Goal: Task Accomplishment & Management: Manage account settings

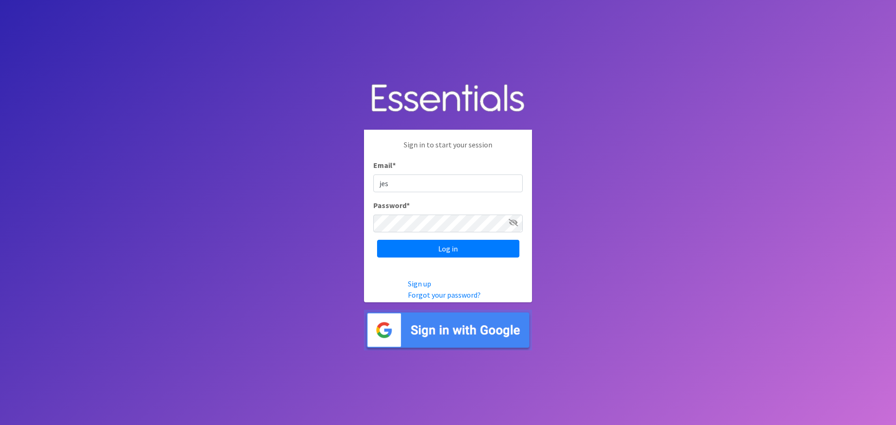
type input "[PERSON_NAME][EMAIL_ADDRESS][DOMAIN_NAME]"
click at [377, 240] on input "Log in" at bounding box center [448, 249] width 142 height 18
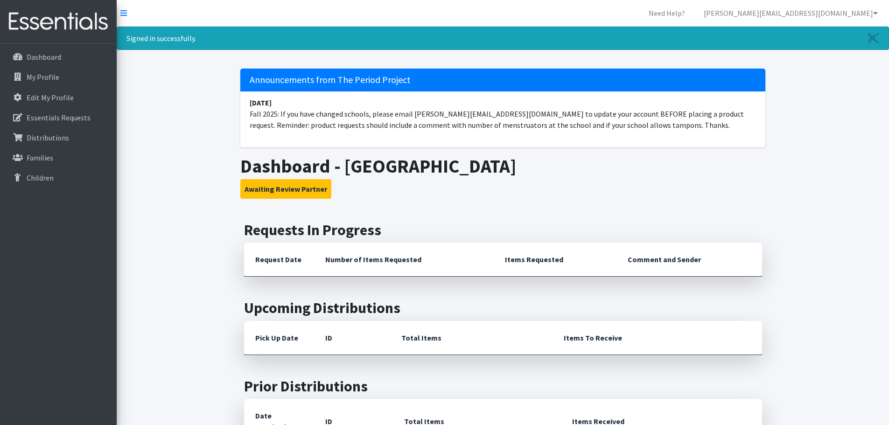
click at [273, 263] on th "Request Date" at bounding box center [279, 260] width 70 height 34
click at [292, 193] on button "Awaiting Review Partner" at bounding box center [285, 189] width 91 height 20
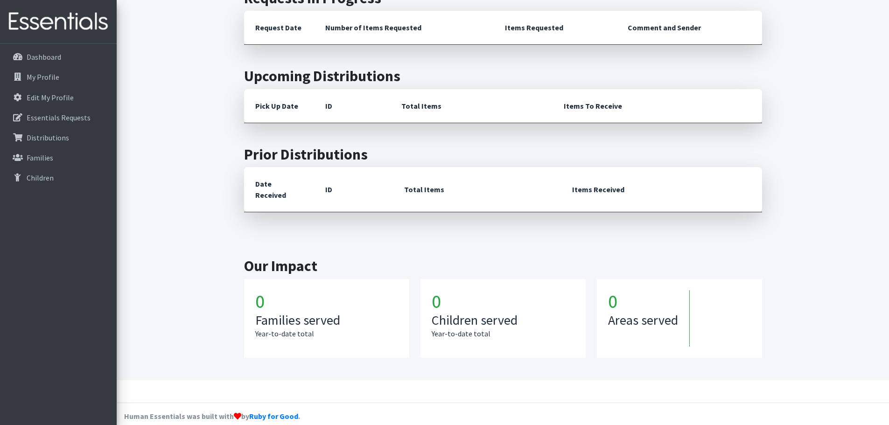
scroll to position [233, 0]
click at [265, 292] on h1 "0" at bounding box center [326, 300] width 143 height 22
click at [256, 291] on h1 "0" at bounding box center [326, 300] width 143 height 22
click at [280, 185] on th "Date Received" at bounding box center [279, 188] width 70 height 45
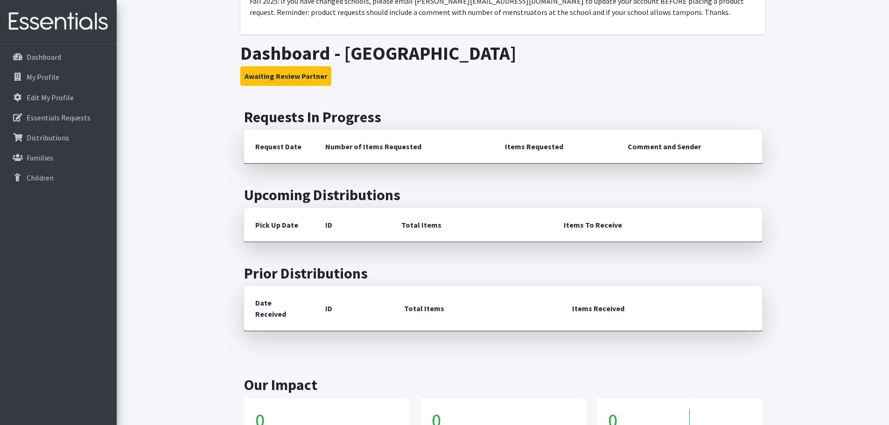
scroll to position [0, 0]
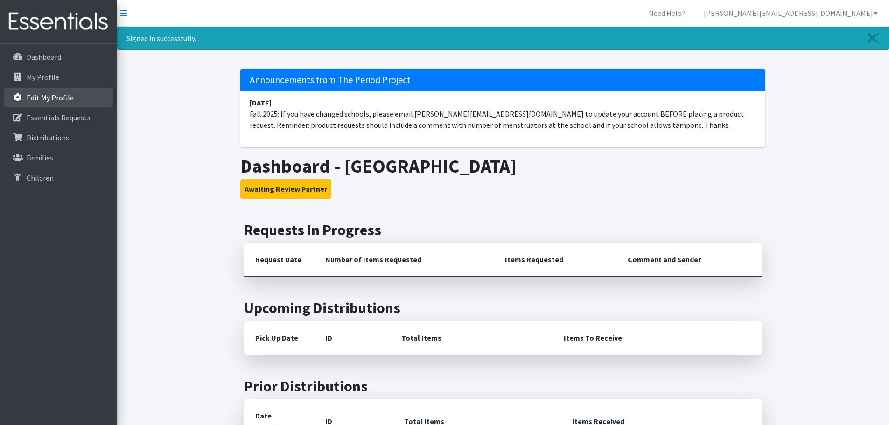
click at [36, 99] on p "Edit My Profile" at bounding box center [50, 97] width 47 height 9
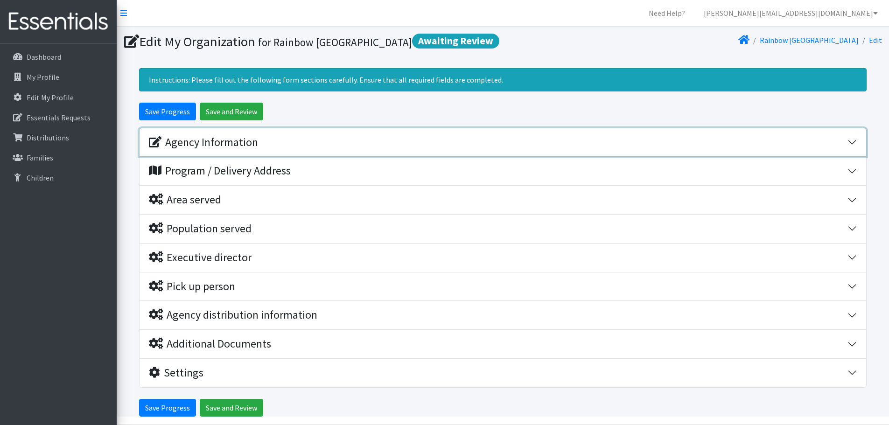
click at [222, 144] on div "Agency Information" at bounding box center [203, 143] width 109 height 14
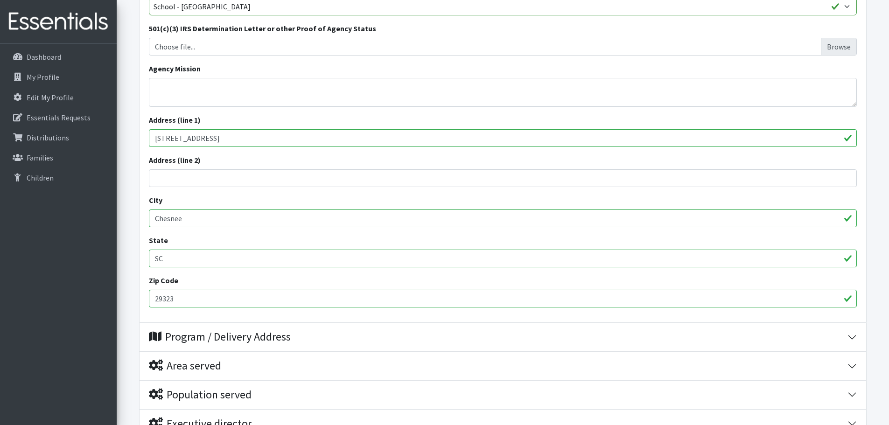
scroll to position [280, 0]
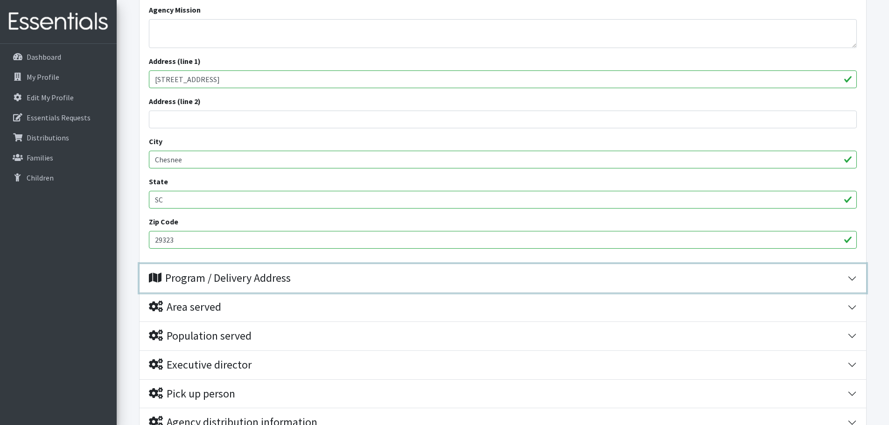
click at [275, 282] on div "Program / Delivery Address" at bounding box center [220, 279] width 142 height 14
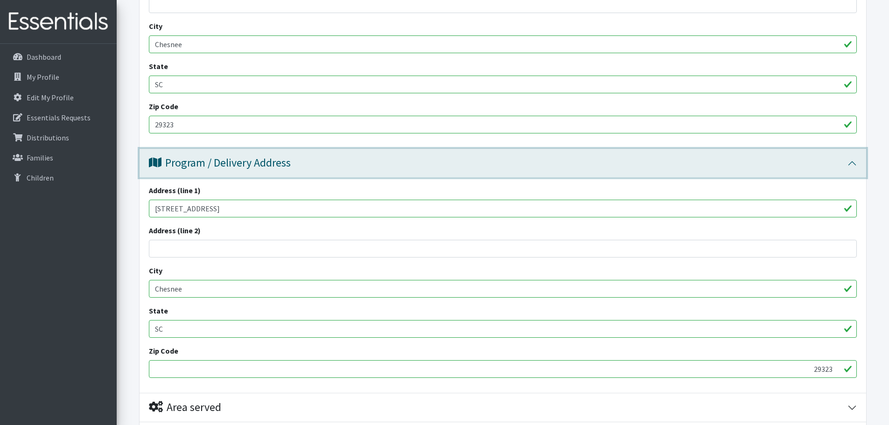
scroll to position [467, 0]
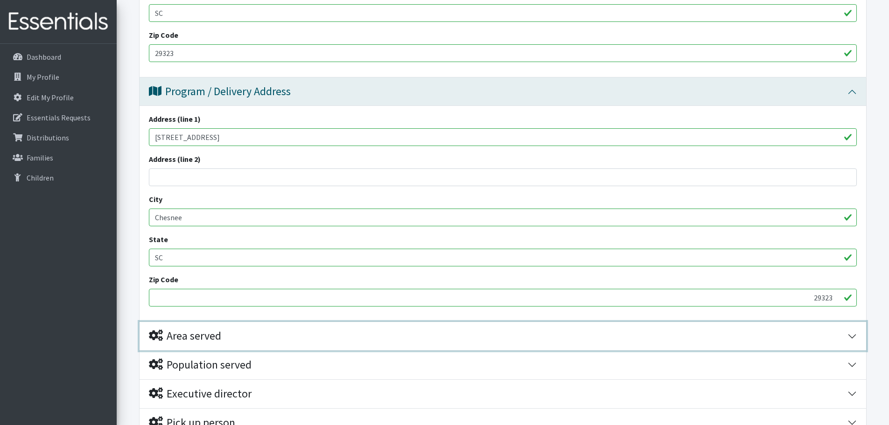
click at [188, 340] on div "Area served" at bounding box center [185, 336] width 72 height 14
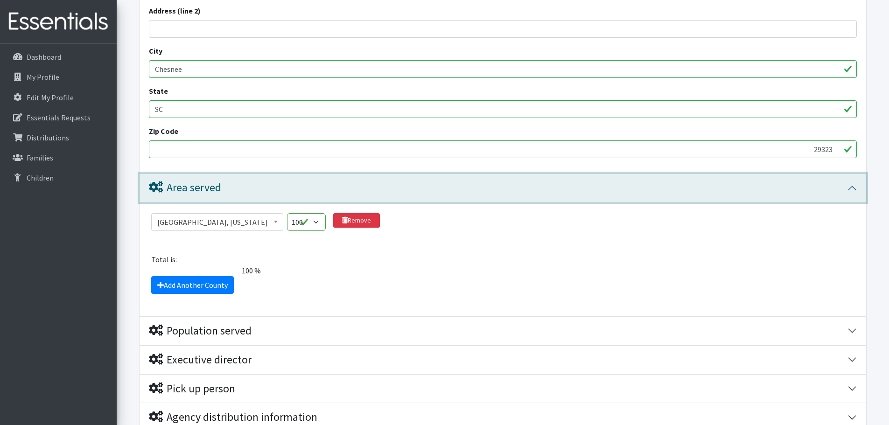
scroll to position [653, 0]
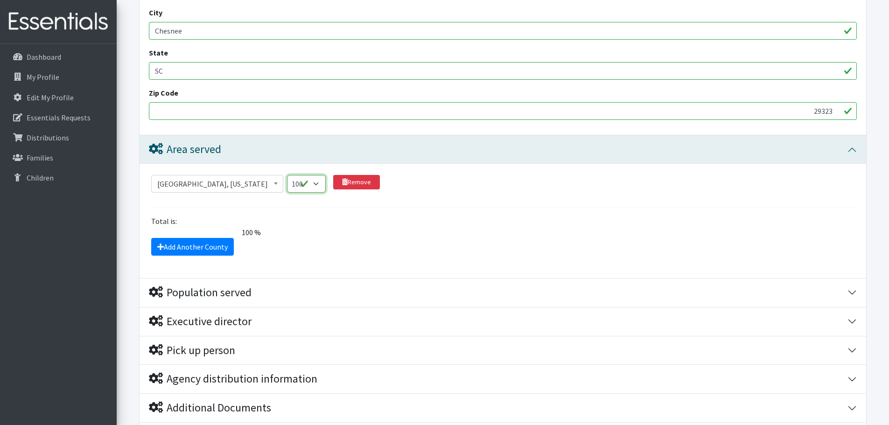
click at [311, 189] on select "1 2 3 4 5 6 7 8 9 10 11 12 13 14 15 16 17 18 19 20 21 22 23 24 25 26 27 28 29 3…" at bounding box center [306, 184] width 39 height 18
click at [205, 246] on link "Add Another County" at bounding box center [192, 247] width 83 height 18
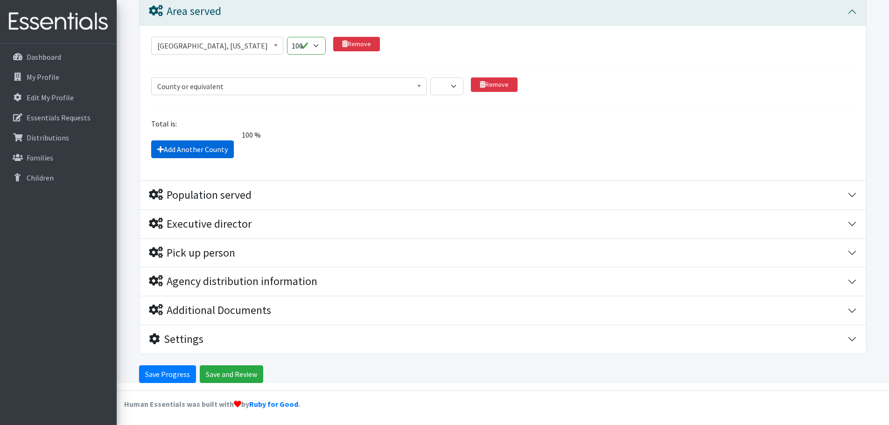
scroll to position [792, 0]
click at [250, 83] on span "County or equivalent" at bounding box center [288, 85] width 263 height 13
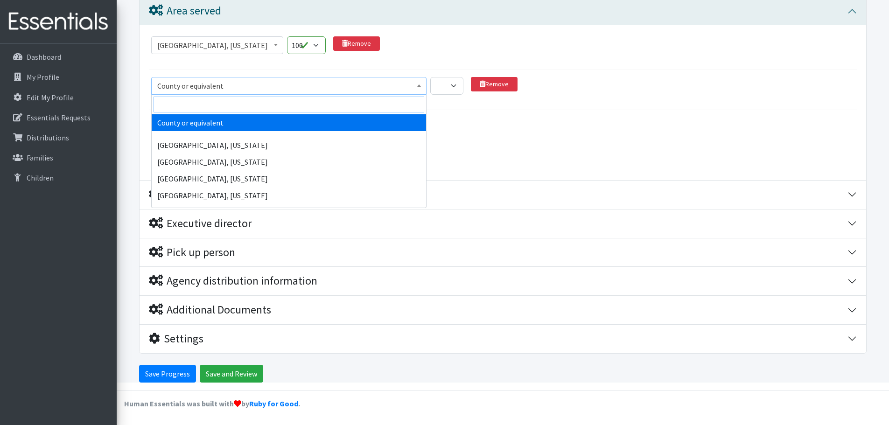
click at [238, 100] on input "search" at bounding box center [289, 105] width 271 height 16
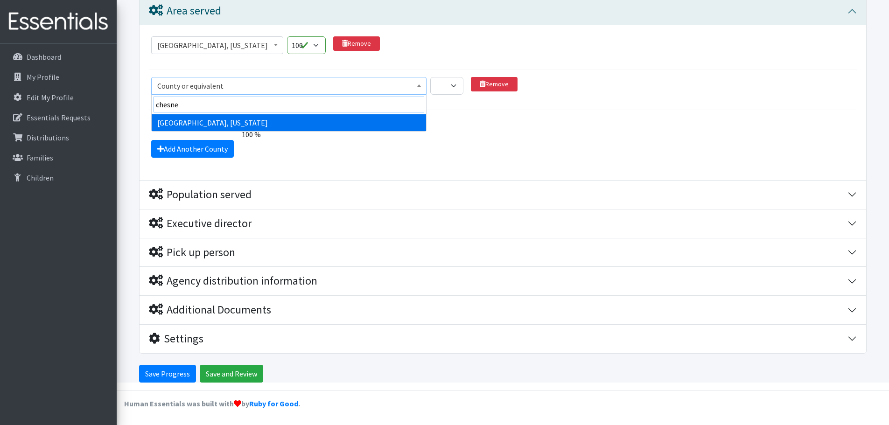
type input "chesnee"
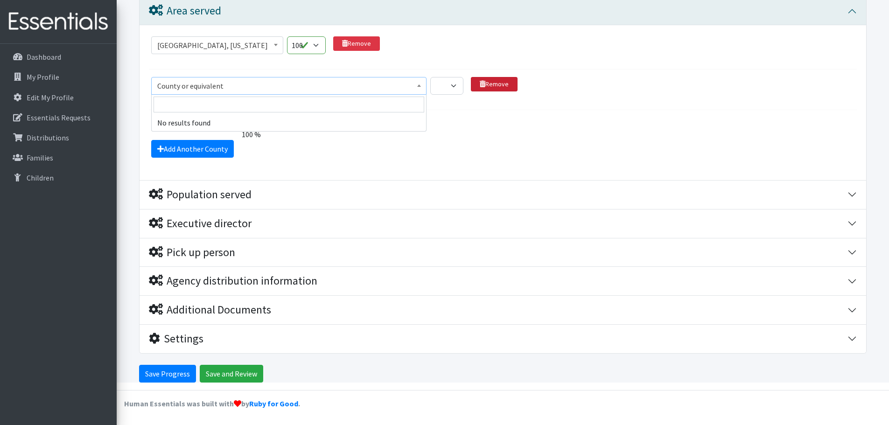
click at [499, 85] on link "Remove" at bounding box center [494, 84] width 47 height 14
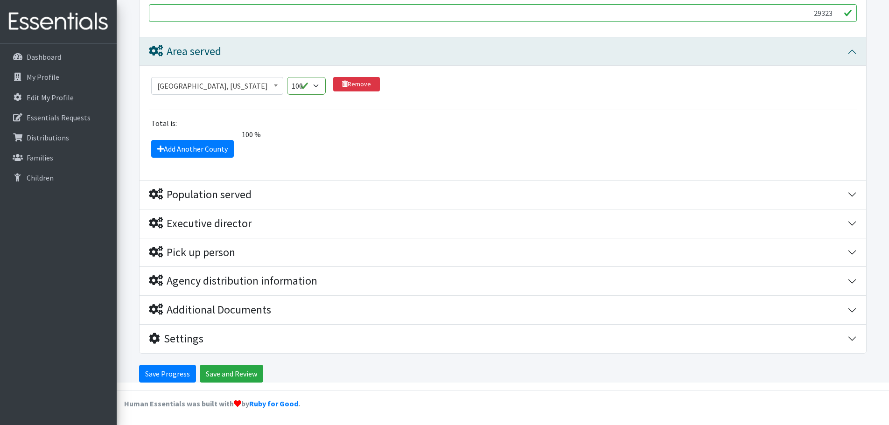
scroll to position [751, 0]
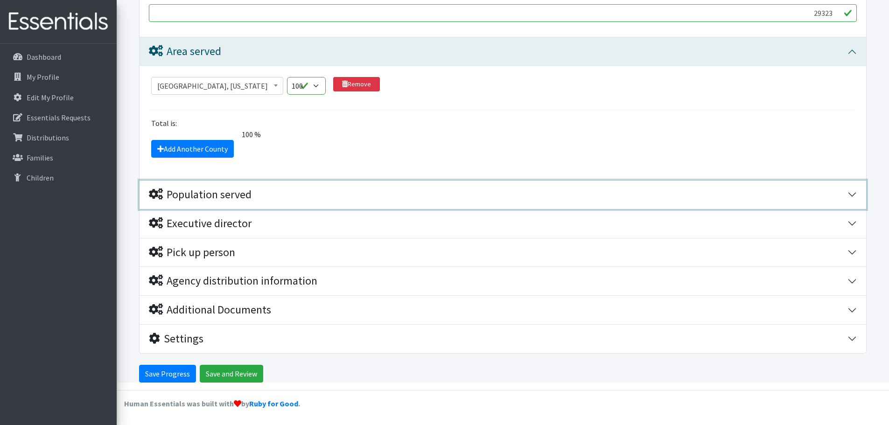
click at [189, 197] on div "Population served" at bounding box center [200, 195] width 103 height 14
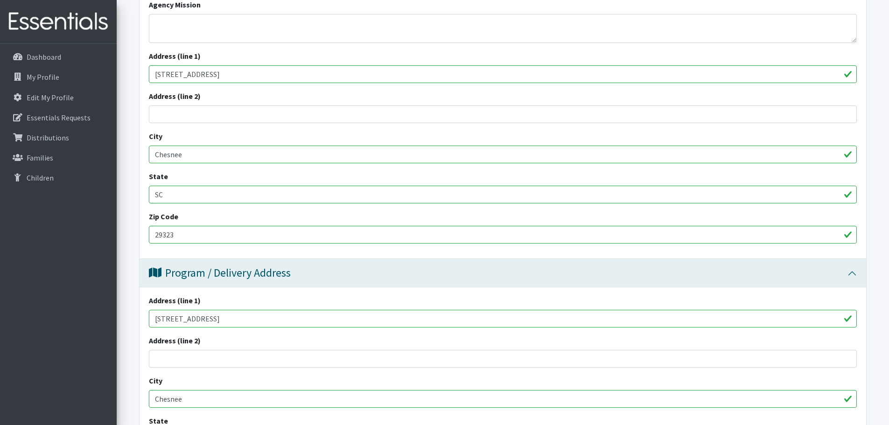
scroll to position [0, 0]
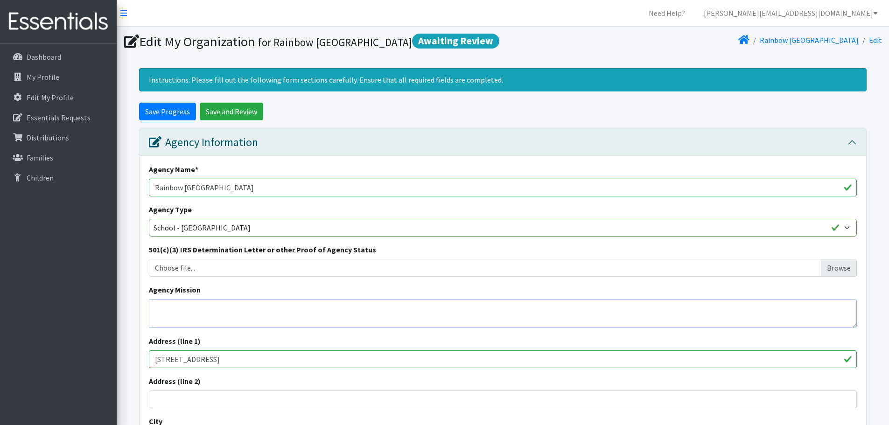
click at [231, 313] on textarea "Agency Mission" at bounding box center [503, 313] width 708 height 29
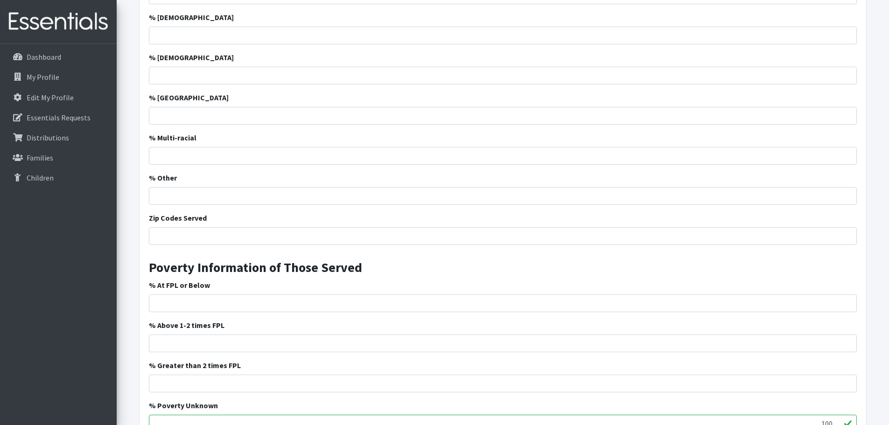
scroll to position [1167, 0]
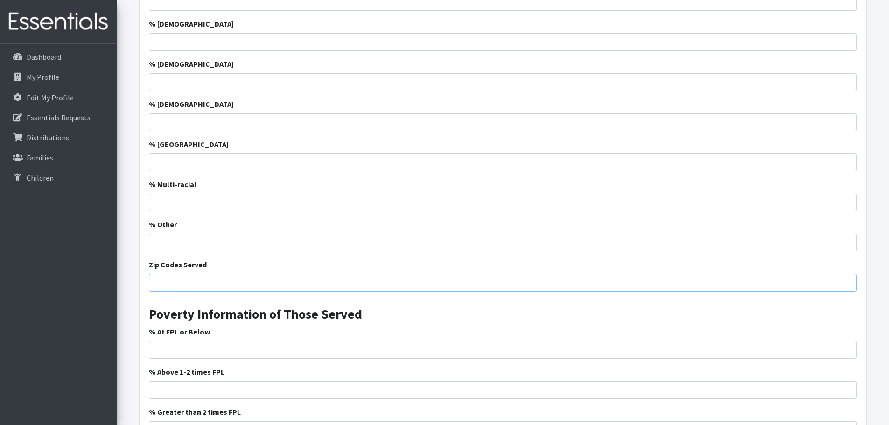
click at [235, 286] on input "Zip Codes Served" at bounding box center [503, 283] width 708 height 18
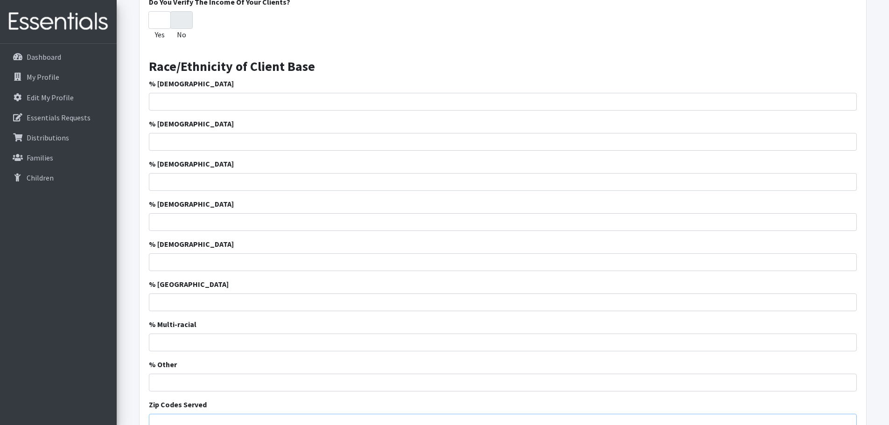
scroll to position [933, 0]
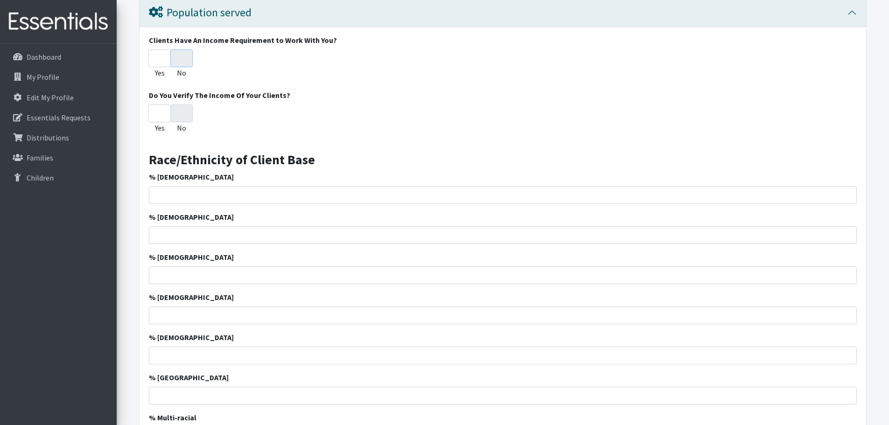
click at [175, 61] on input "No" at bounding box center [181, 58] width 22 height 18
radio input "true"
click at [187, 119] on input "No" at bounding box center [181, 114] width 22 height 18
radio input "true"
click at [154, 119] on input "Yes" at bounding box center [159, 114] width 22 height 18
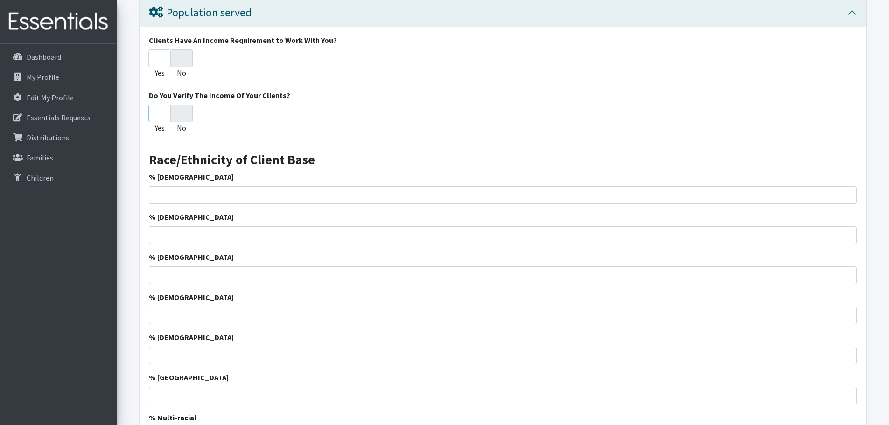
radio input "true"
click at [178, 119] on input "No" at bounding box center [181, 114] width 22 height 18
radio input "true"
click at [184, 66] on input "No" at bounding box center [181, 58] width 22 height 18
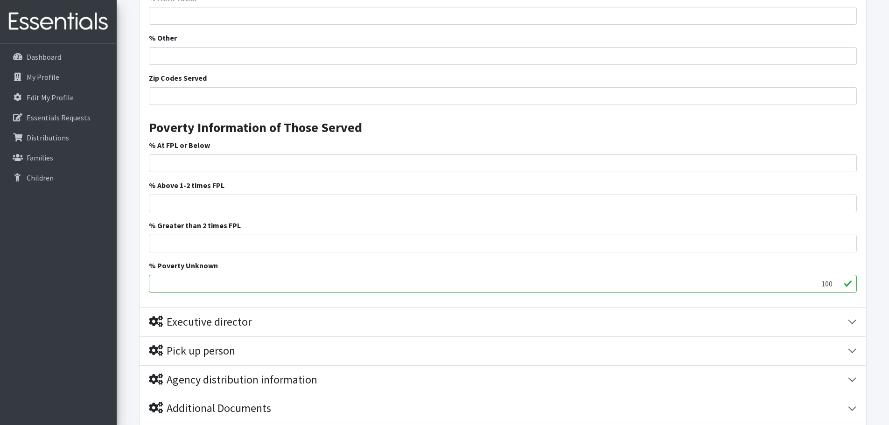
scroll to position [1400, 0]
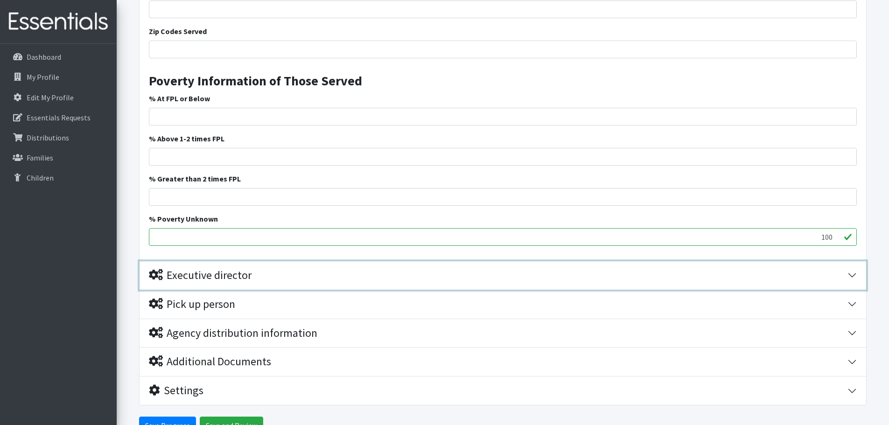
click at [300, 276] on div "Executive director" at bounding box center [498, 276] width 699 height 14
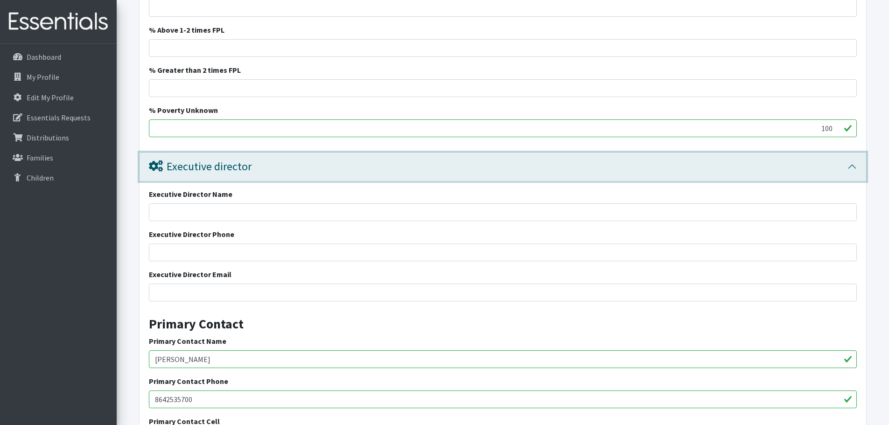
scroll to position [1536, 0]
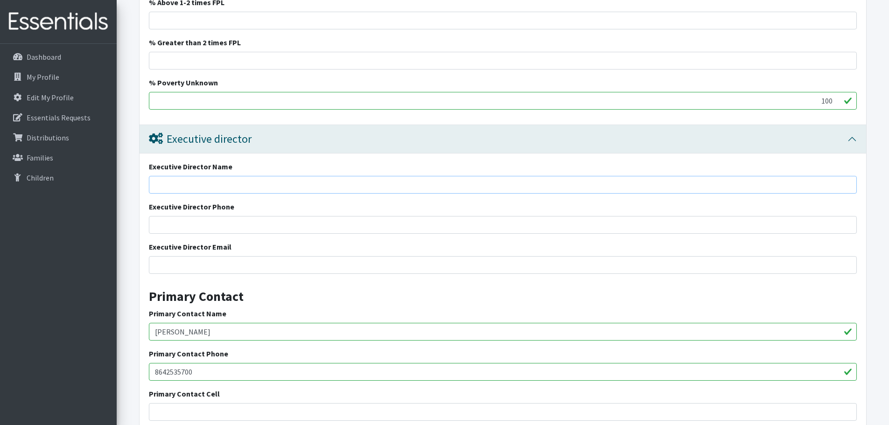
click at [240, 184] on input "Executive Director Name" at bounding box center [503, 185] width 708 height 18
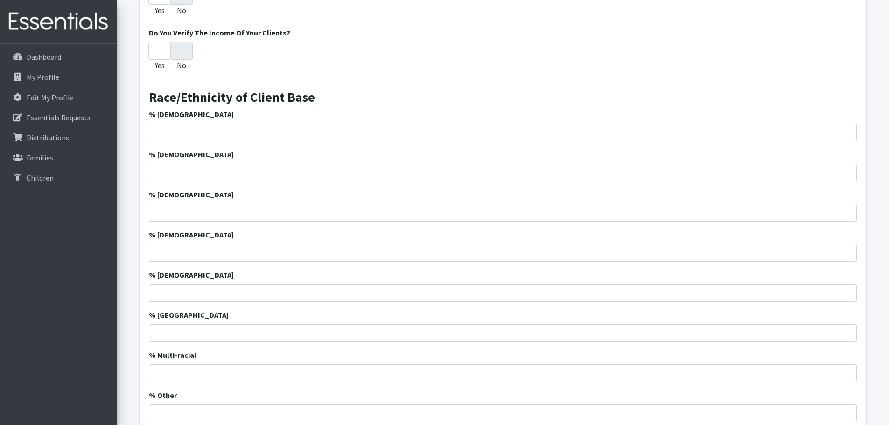
scroll to position [976, 0]
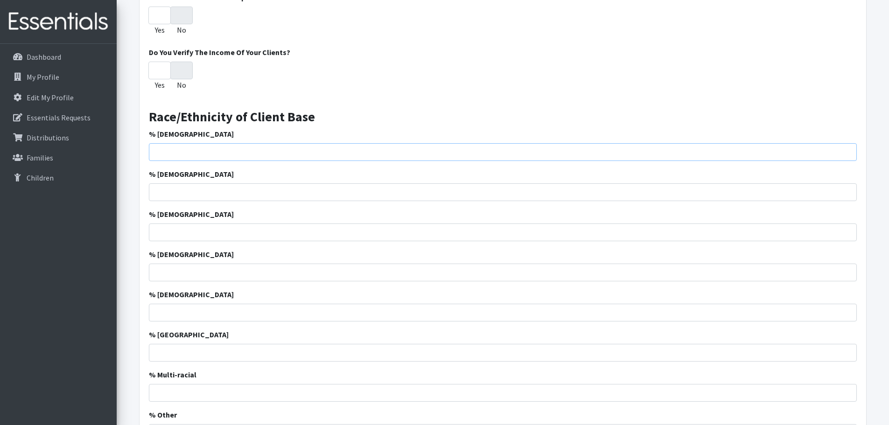
click at [851, 158] on input "% African American" at bounding box center [503, 152] width 708 height 18
click at [847, 156] on input "-1" at bounding box center [503, 152] width 708 height 18
click at [847, 156] on input "-2" at bounding box center [503, 152] width 708 height 18
click at [847, 156] on input "-3" at bounding box center [503, 152] width 708 height 18
click at [846, 150] on input "-2" at bounding box center [503, 152] width 708 height 18
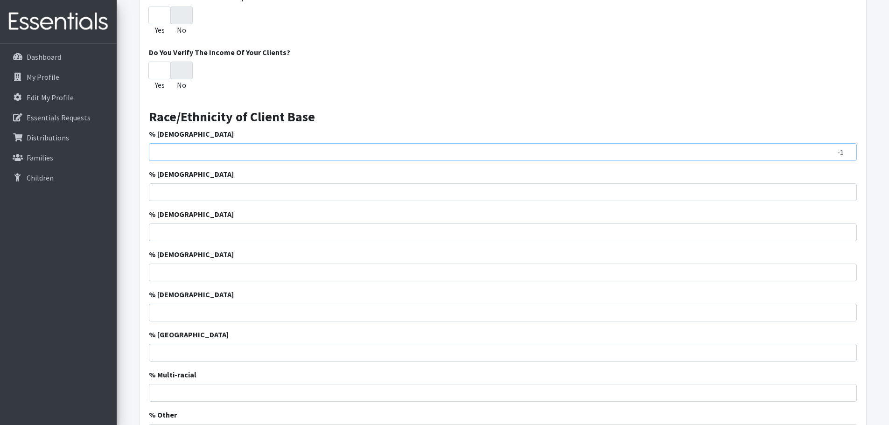
click at [846, 150] on input "-1" at bounding box center [503, 152] width 708 height 18
click at [846, 150] on input "0" at bounding box center [503, 152] width 708 height 18
click at [846, 150] on input "1" at bounding box center [503, 152] width 708 height 18
click at [846, 150] on input "2" at bounding box center [503, 152] width 708 height 18
click at [846, 150] on input "3" at bounding box center [503, 152] width 708 height 18
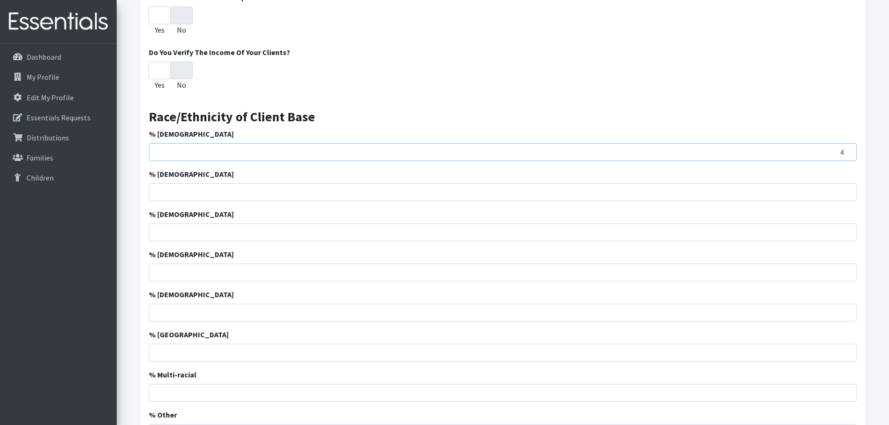
click at [846, 150] on input "4" at bounding box center [503, 152] width 708 height 18
click at [846, 150] on input "5" at bounding box center [503, 152] width 708 height 18
click at [846, 150] on input "6" at bounding box center [503, 152] width 708 height 18
click at [846, 150] on input "7" at bounding box center [503, 152] width 708 height 18
click at [848, 153] on input "6" at bounding box center [503, 152] width 708 height 18
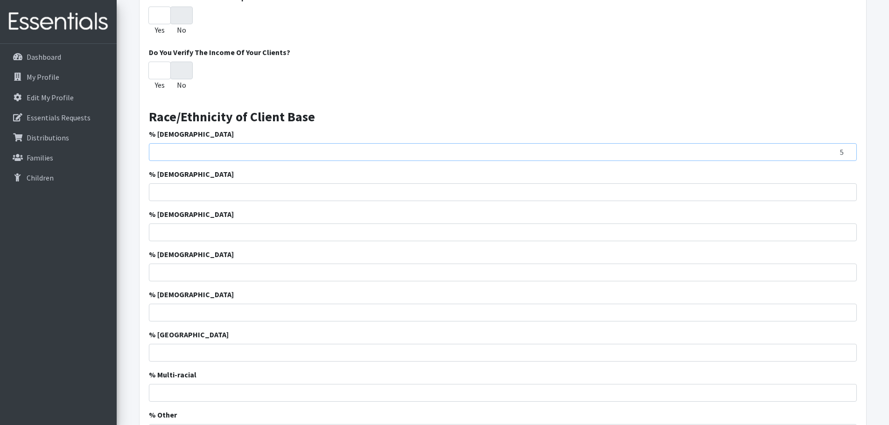
click at [848, 153] on input "5" at bounding box center [503, 152] width 708 height 18
click at [848, 153] on input "4" at bounding box center [503, 152] width 708 height 18
click at [848, 153] on input "3" at bounding box center [503, 152] width 708 height 18
click at [848, 153] on input "2" at bounding box center [503, 152] width 708 height 18
click at [848, 153] on input "1" at bounding box center [503, 152] width 708 height 18
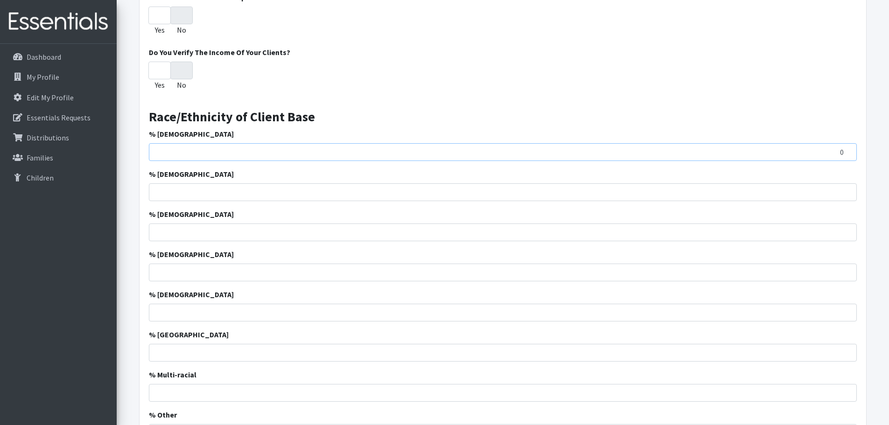
type input "0"
click at [848, 153] on input "0" at bounding box center [503, 152] width 708 height 18
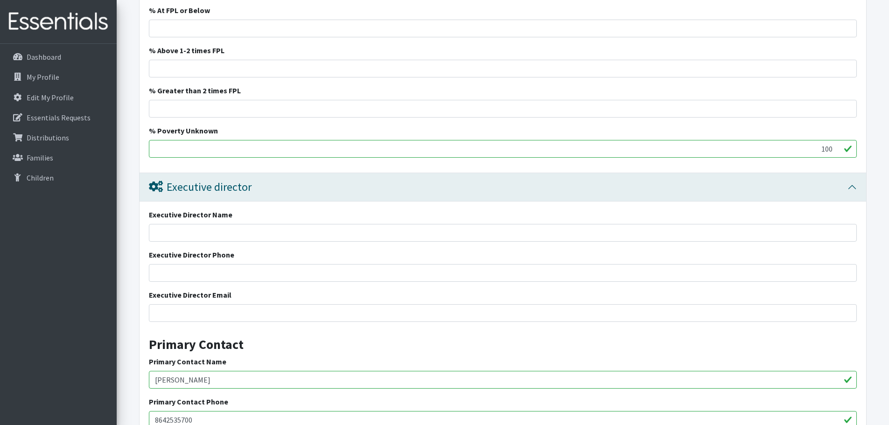
scroll to position [1490, 0]
click at [225, 233] on input "Executive Director Name" at bounding box center [503, 232] width 708 height 18
type input "[PERSON_NAME]"
type input "[PHONE_NUMBER]"
click at [217, 310] on input "Executive Director Email" at bounding box center [503, 312] width 708 height 18
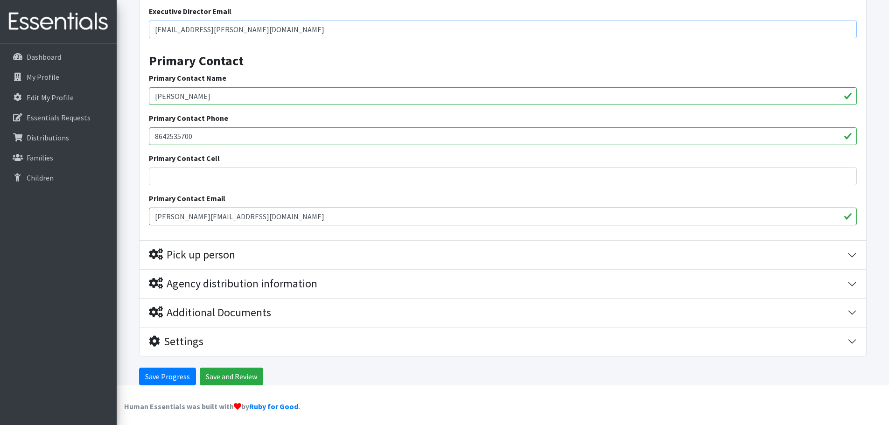
scroll to position [1775, 0]
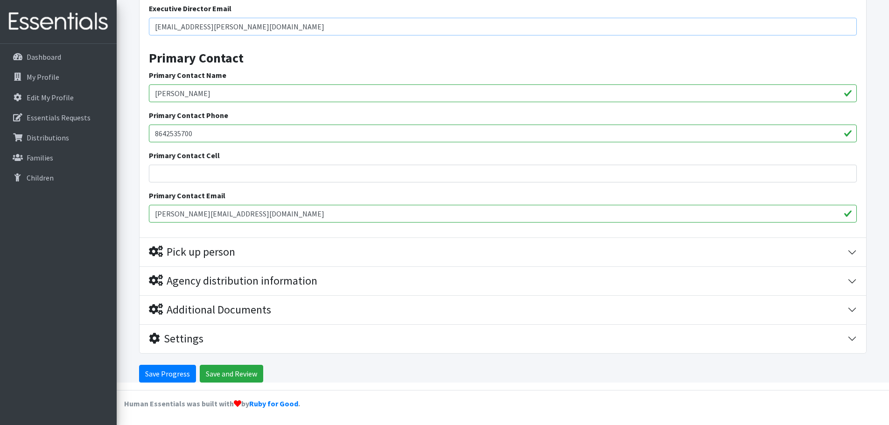
type input "[EMAIL_ADDRESS][PERSON_NAME][DOMAIN_NAME]"
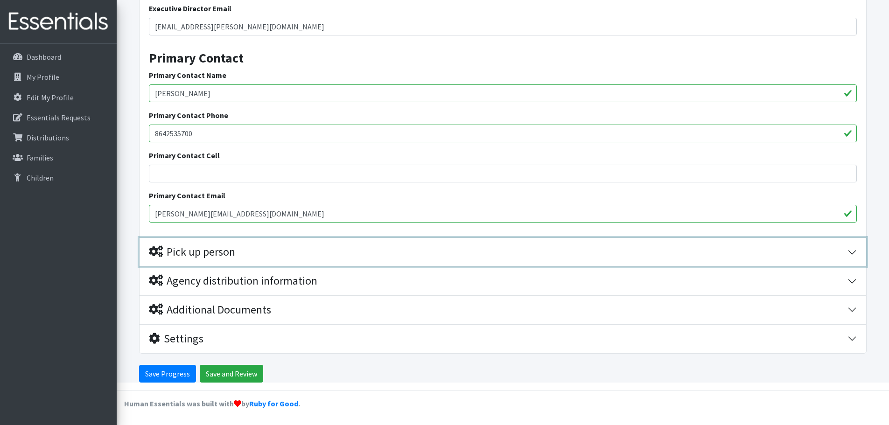
click at [443, 251] on div "Pick up person" at bounding box center [498, 252] width 699 height 14
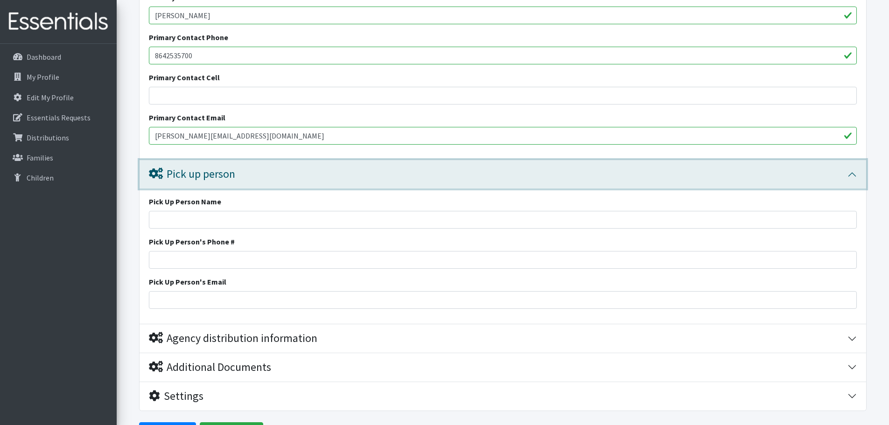
scroll to position [1910, 0]
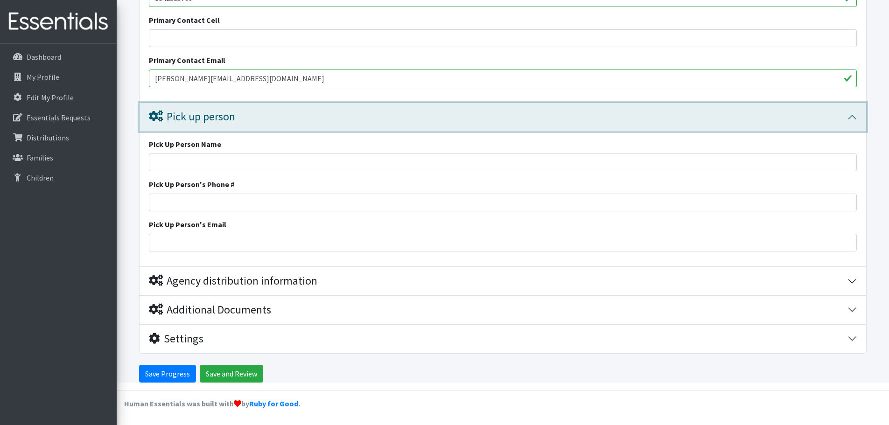
click at [507, 116] on div "Pick up person" at bounding box center [498, 117] width 699 height 14
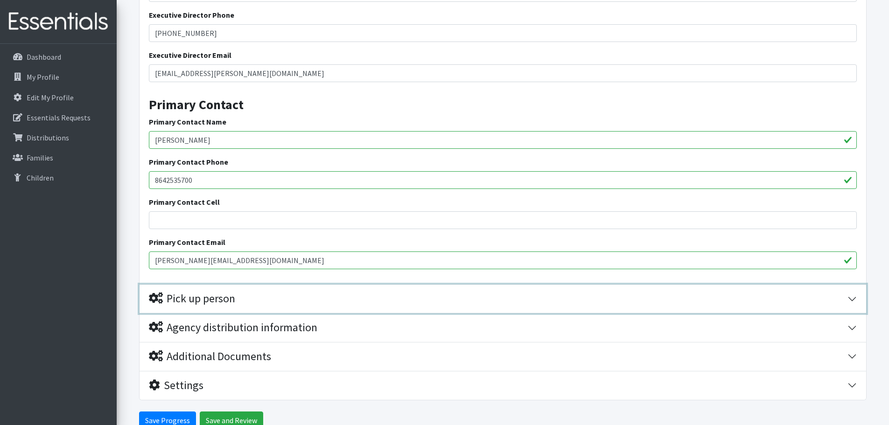
scroll to position [1775, 0]
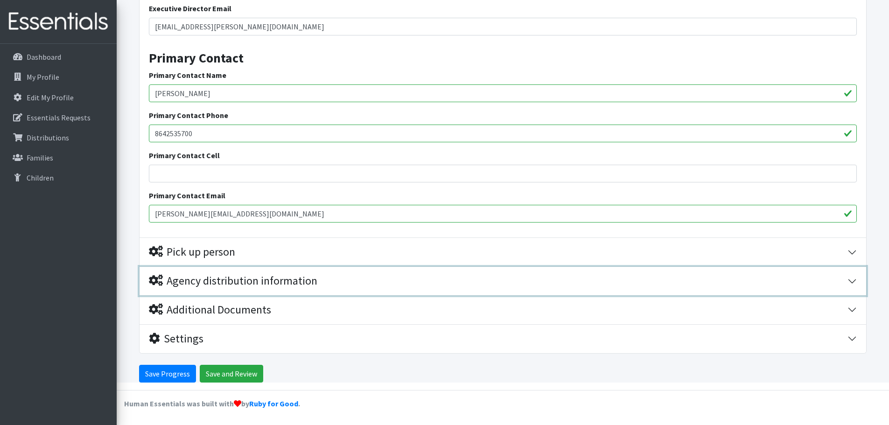
click at [325, 279] on div "Agency distribution information" at bounding box center [498, 281] width 699 height 14
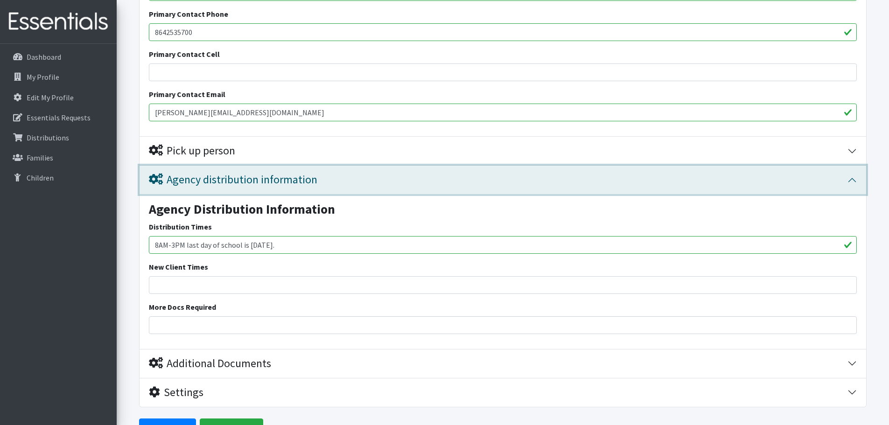
scroll to position [1929, 0]
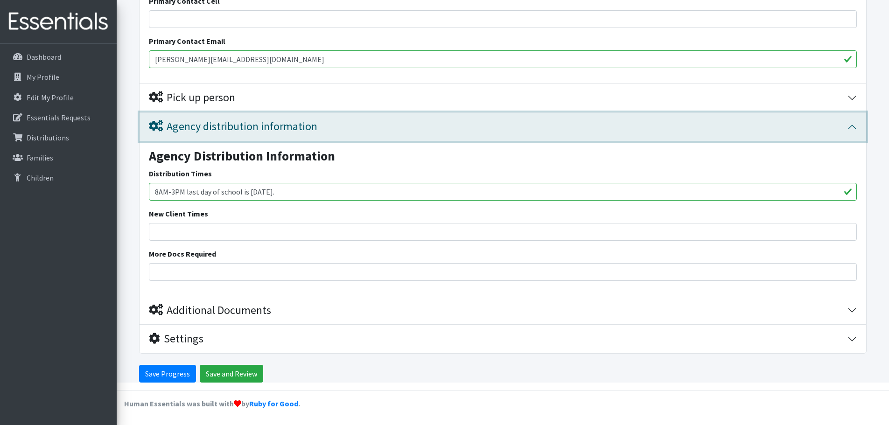
click at [849, 128] on button "Agency distribution information" at bounding box center [503, 126] width 727 height 28
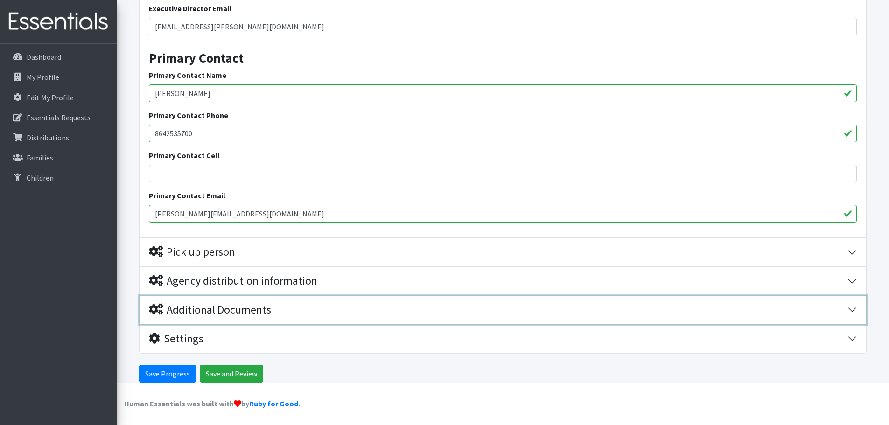
click at [326, 311] on div "Additional Documents" at bounding box center [498, 310] width 699 height 14
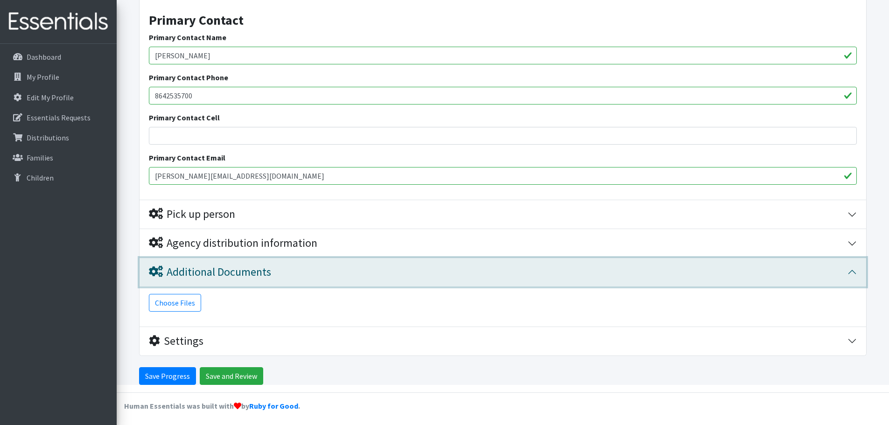
scroll to position [1815, 0]
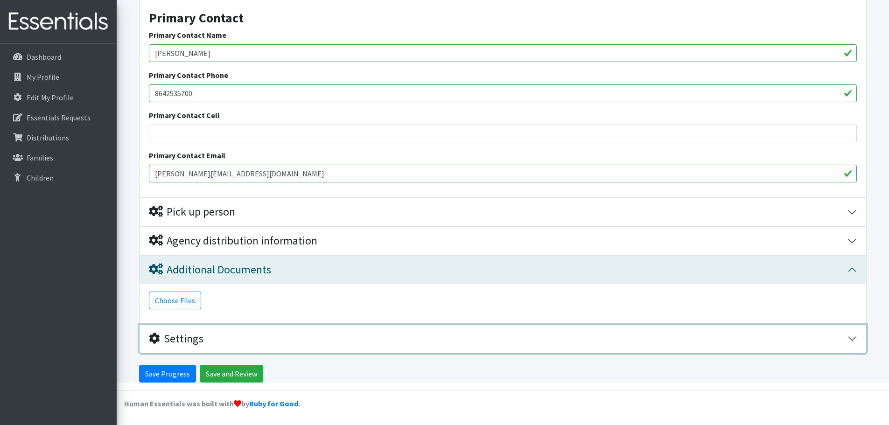
click at [201, 340] on div "Settings" at bounding box center [176, 339] width 55 height 14
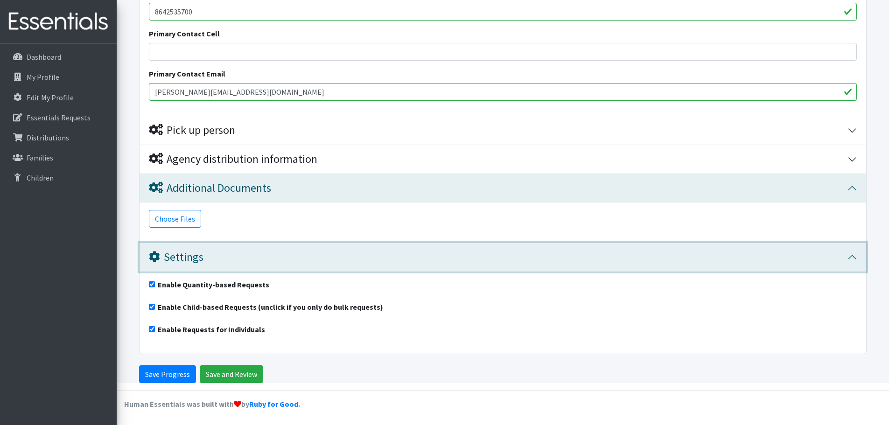
scroll to position [1897, 0]
click at [795, 255] on div "Settings" at bounding box center [498, 257] width 699 height 14
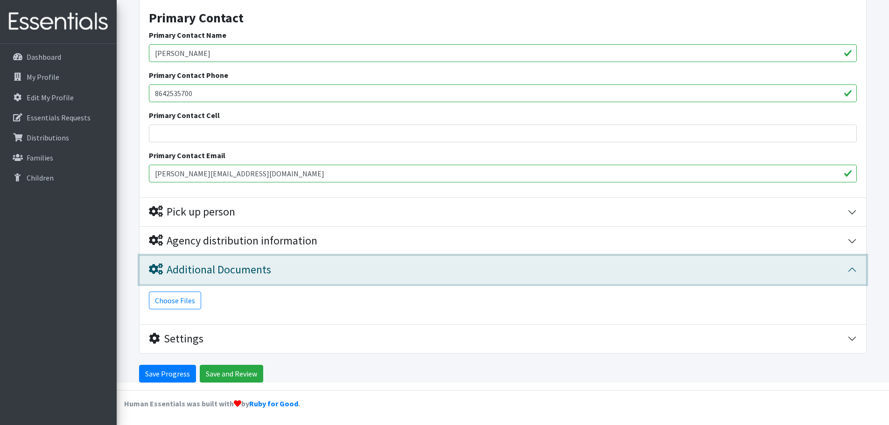
click at [778, 267] on div "Additional Documents" at bounding box center [498, 270] width 699 height 14
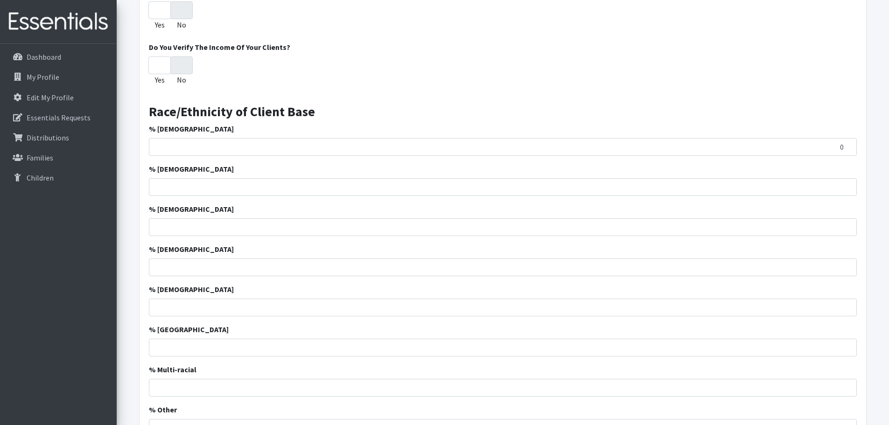
scroll to position [1000, 0]
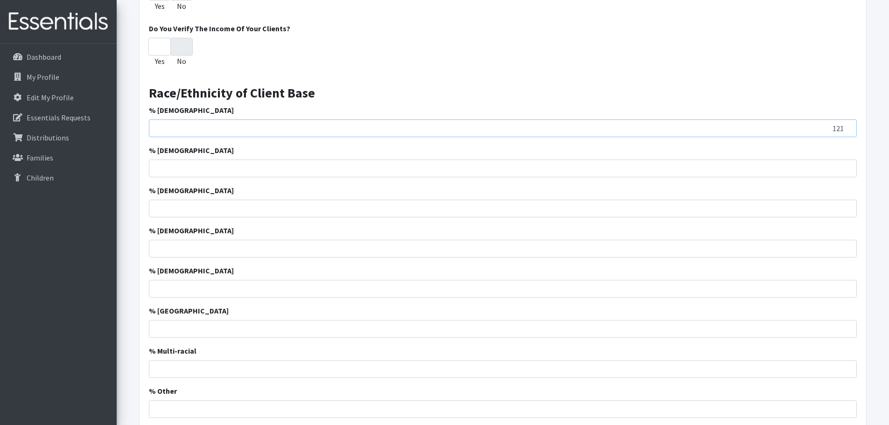
click at [848, 126] on input "121" at bounding box center [503, 128] width 708 height 18
click at [848, 126] on input "122" at bounding box center [503, 128] width 708 height 18
click at [848, 126] on input "123" at bounding box center [503, 128] width 708 height 18
type input "124"
click at [848, 126] on input "124" at bounding box center [503, 128] width 708 height 18
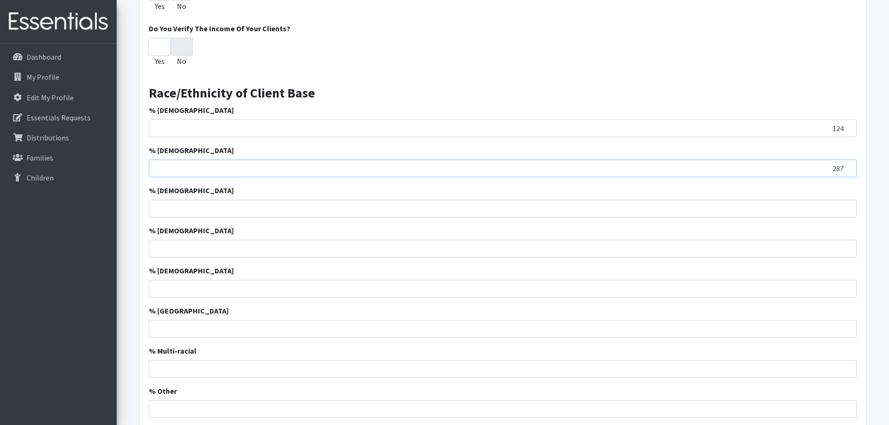
click at [848, 166] on input "287" at bounding box center [503, 169] width 708 height 18
click at [848, 166] on input "288" at bounding box center [503, 169] width 708 height 18
click at [848, 166] on input "289" at bounding box center [503, 169] width 708 height 18
click at [848, 166] on input "290" at bounding box center [503, 169] width 708 height 18
click at [848, 166] on input "291" at bounding box center [503, 169] width 708 height 18
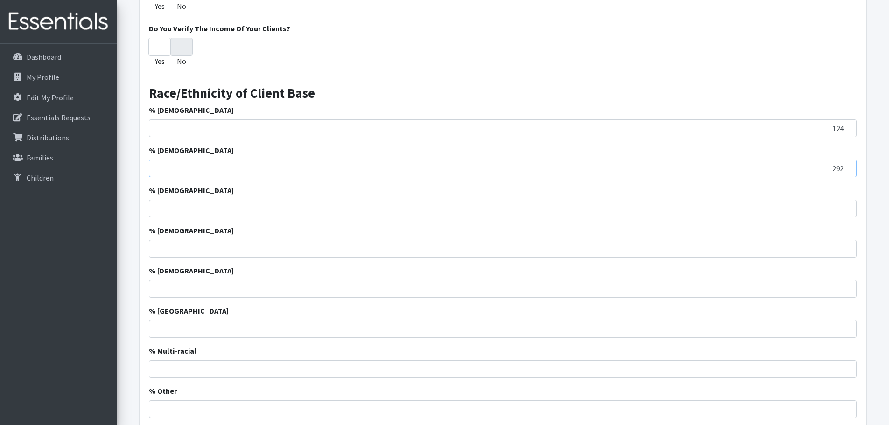
click at [848, 166] on input "292" at bounding box center [503, 169] width 708 height 18
click at [848, 166] on input "293" at bounding box center [503, 169] width 708 height 18
type input "294"
click at [848, 166] on input "294" at bounding box center [503, 169] width 708 height 18
click at [846, 207] on input "1" at bounding box center [503, 209] width 708 height 18
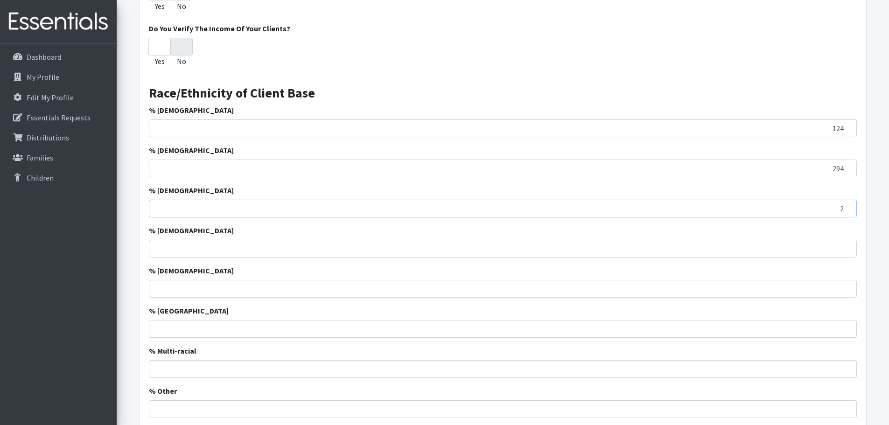
click at [846, 207] on input "2" at bounding box center [503, 209] width 708 height 18
click at [846, 207] on input "3" at bounding box center [503, 209] width 708 height 18
click at [846, 207] on input "4" at bounding box center [503, 209] width 708 height 18
click at [846, 207] on input "5" at bounding box center [503, 209] width 708 height 18
click at [846, 207] on input "6" at bounding box center [503, 209] width 708 height 18
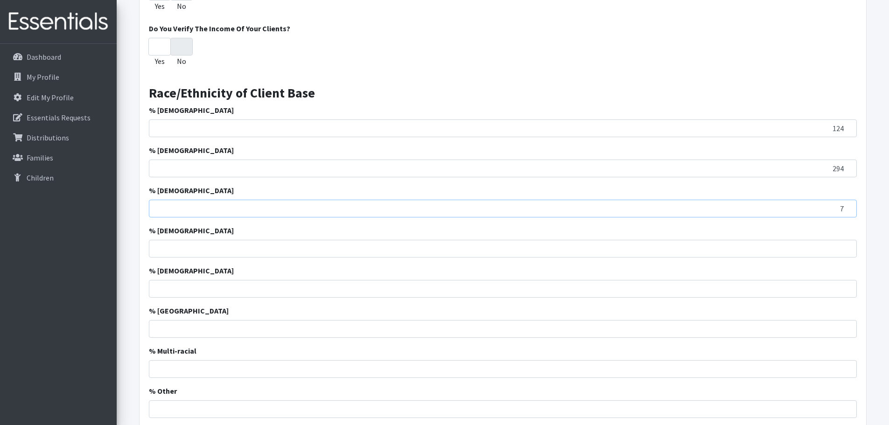
click at [846, 207] on input "7" at bounding box center [503, 209] width 708 height 18
click at [846, 207] on input "8" at bounding box center [503, 209] width 708 height 18
click at [846, 207] on input "9" at bounding box center [503, 209] width 708 height 18
click at [846, 207] on input "10" at bounding box center [503, 209] width 708 height 18
click at [846, 207] on input "11" at bounding box center [503, 209] width 708 height 18
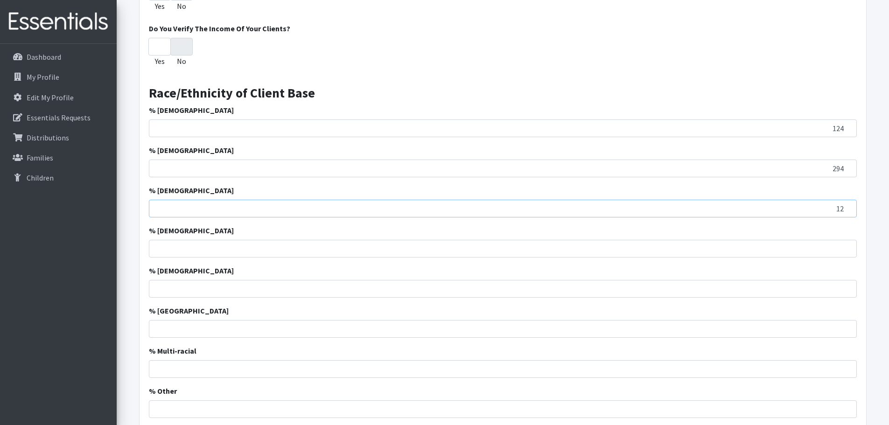
click at [846, 207] on input "12" at bounding box center [503, 209] width 708 height 18
click at [846, 206] on input "13" at bounding box center [503, 209] width 708 height 18
type input "14"
click at [846, 206] on input "14" at bounding box center [503, 209] width 708 height 18
click at [847, 245] on input "14" at bounding box center [503, 249] width 708 height 18
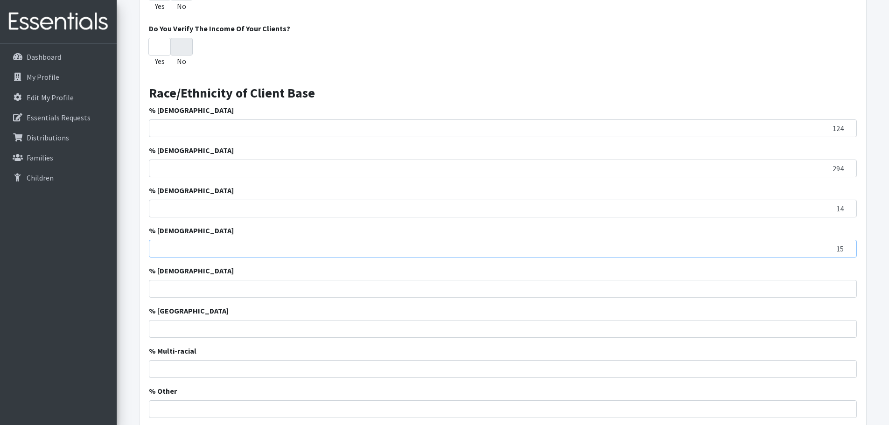
click at [847, 245] on input "15" at bounding box center [503, 249] width 708 height 18
click at [847, 245] on input "16" at bounding box center [503, 249] width 708 height 18
click at [847, 245] on input "17" at bounding box center [503, 249] width 708 height 18
click at [847, 245] on input "18" at bounding box center [503, 249] width 708 height 18
click at [847, 245] on input "19" at bounding box center [503, 249] width 708 height 18
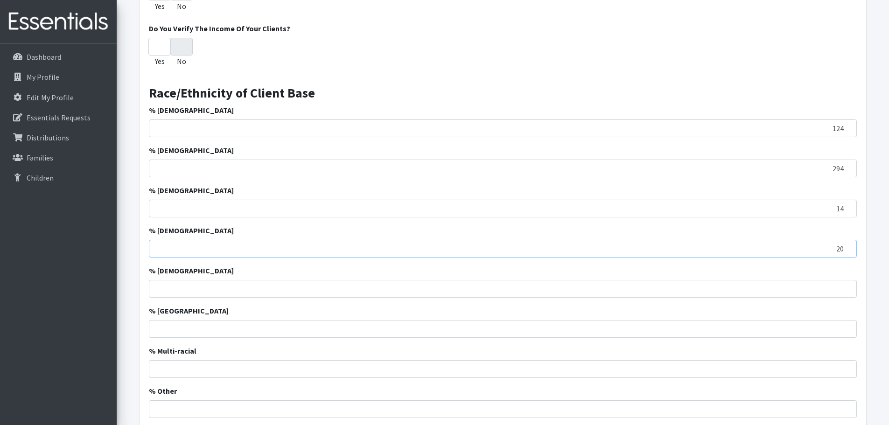
click at [847, 245] on input "20" at bounding box center [503, 249] width 708 height 18
type input "21"
click at [847, 245] on input "21" at bounding box center [503, 249] width 708 height 18
click at [849, 284] on input "1" at bounding box center [503, 289] width 708 height 18
click at [849, 284] on input "2" at bounding box center [503, 289] width 708 height 18
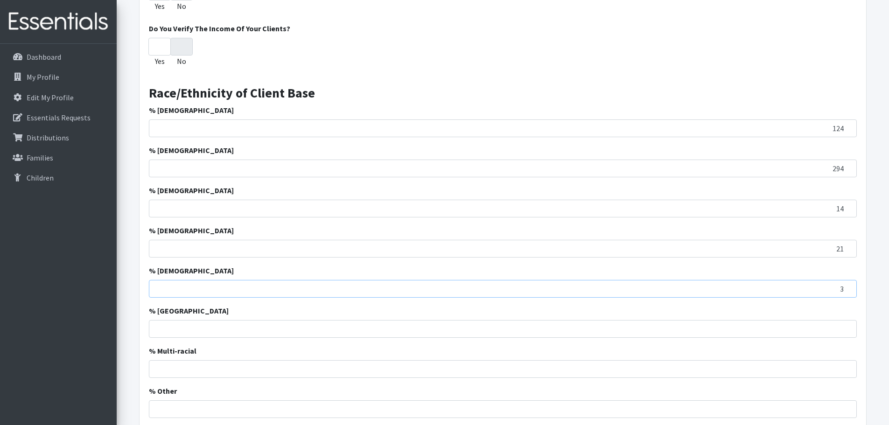
click at [849, 284] on input "3" at bounding box center [503, 289] width 708 height 18
click at [849, 284] on input "4" at bounding box center [503, 289] width 708 height 18
click at [849, 284] on input "5" at bounding box center [503, 289] width 708 height 18
click at [849, 284] on input "6" at bounding box center [503, 289] width 708 height 18
click at [849, 284] on input "7" at bounding box center [503, 289] width 708 height 18
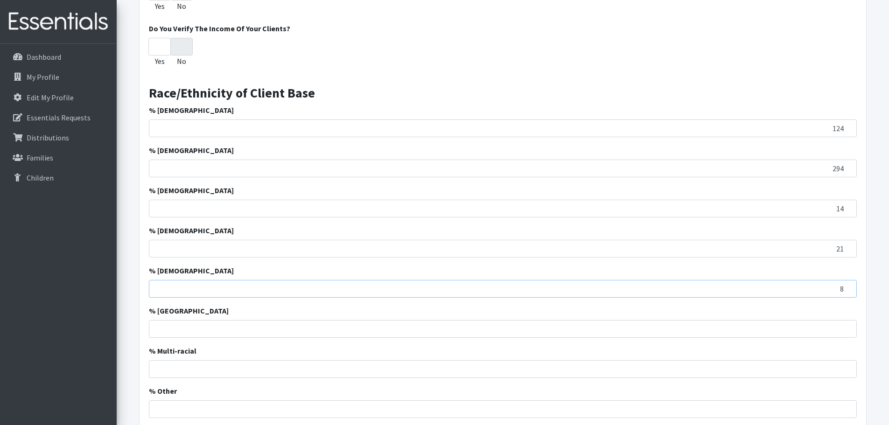
type input "8"
click at [849, 284] on input "8" at bounding box center [503, 289] width 708 height 18
click at [848, 327] on input "1" at bounding box center [503, 329] width 708 height 18
click at [848, 327] on input "2" at bounding box center [503, 329] width 708 height 18
type input "3"
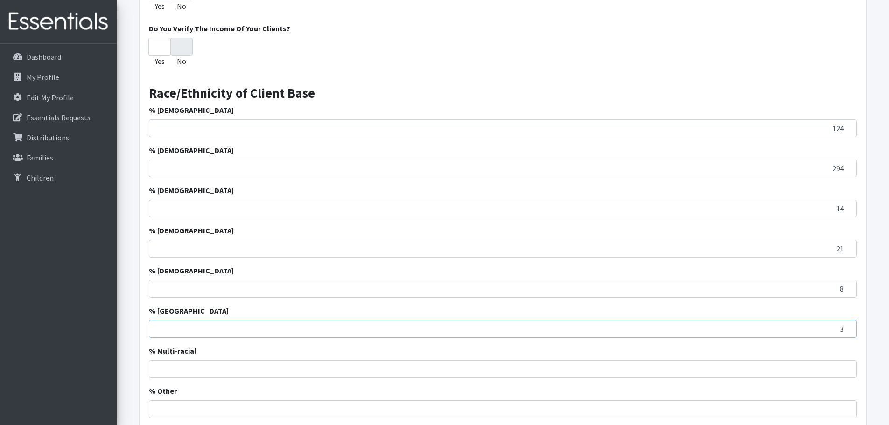
click at [848, 327] on input "3" at bounding box center [503, 329] width 708 height 18
click at [847, 366] on input "1" at bounding box center [503, 369] width 708 height 18
click at [847, 366] on input "2" at bounding box center [503, 369] width 708 height 18
click at [847, 366] on input "3" at bounding box center [503, 369] width 708 height 18
click at [847, 366] on input "4" at bounding box center [503, 369] width 708 height 18
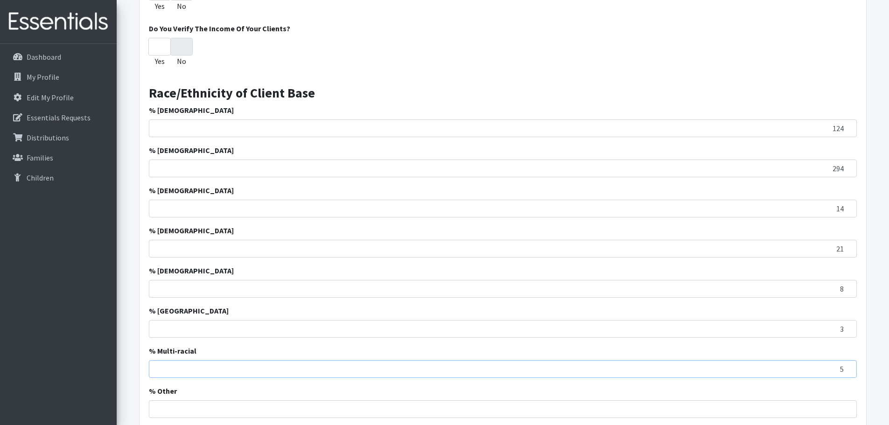
type input "5"
click at [847, 366] on input "5" at bounding box center [503, 369] width 708 height 18
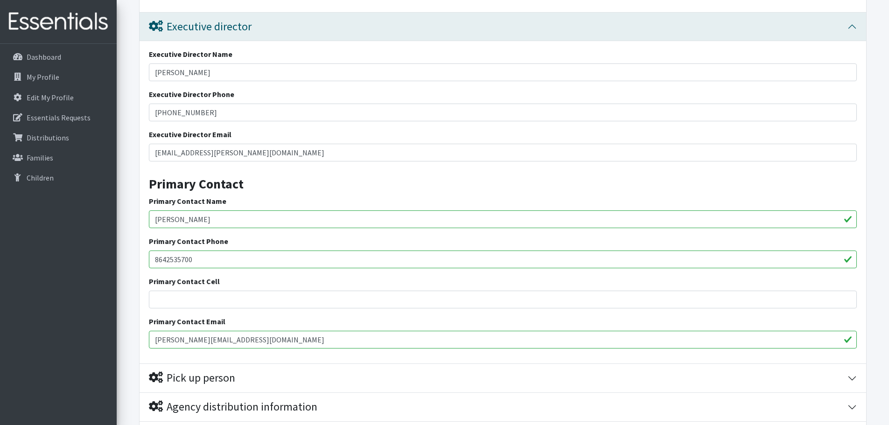
scroll to position [1775, 0]
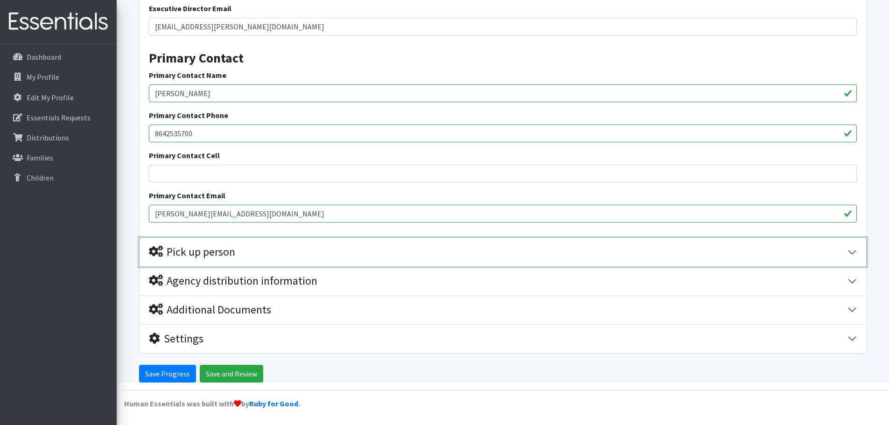
click at [217, 259] on div "Pick up person" at bounding box center [192, 252] width 86 height 14
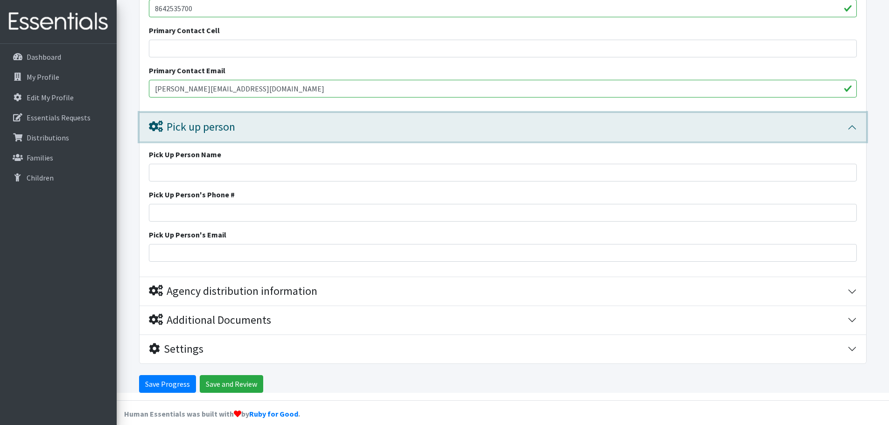
scroll to position [1910, 0]
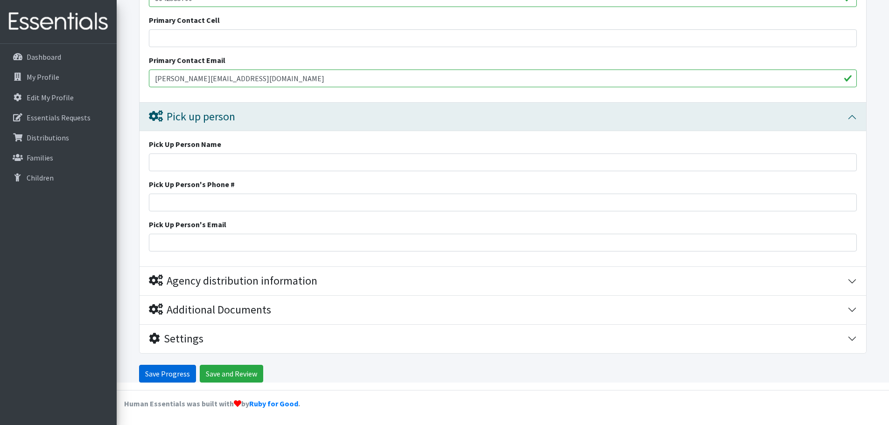
click at [149, 371] on input "Save Progress" at bounding box center [167, 374] width 57 height 18
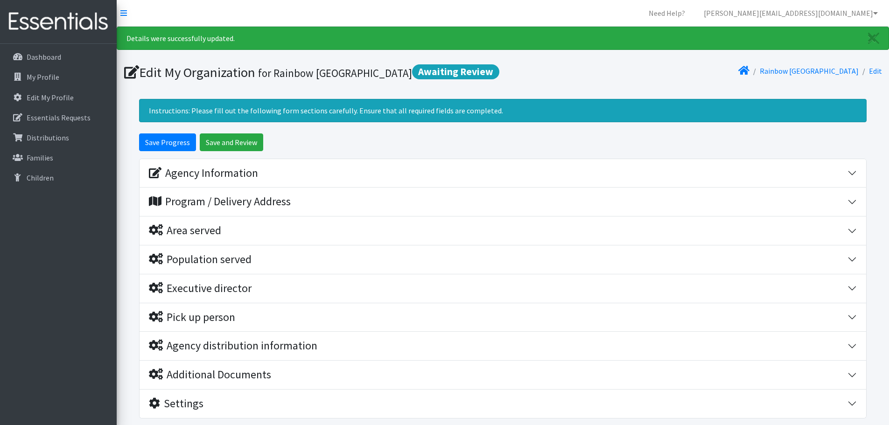
scroll to position [47, 0]
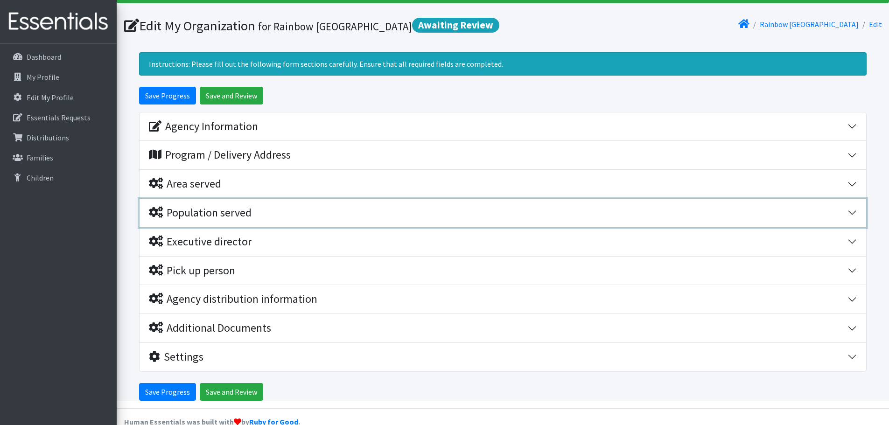
click at [193, 212] on div "Population served" at bounding box center [200, 213] width 103 height 14
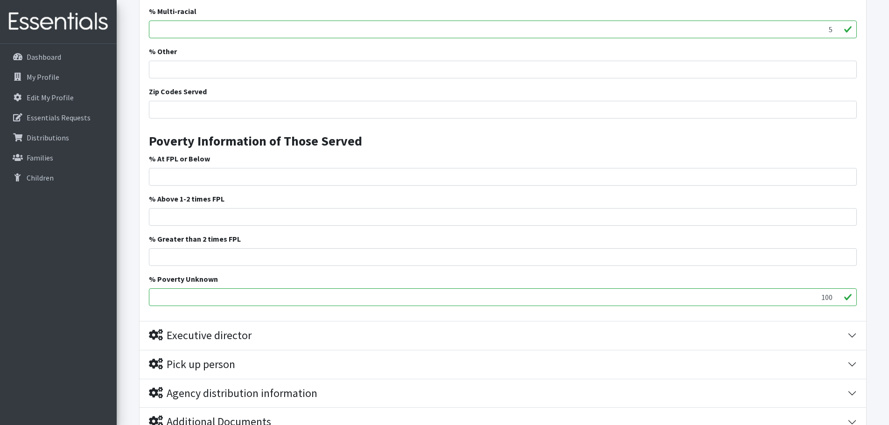
scroll to position [765, 0]
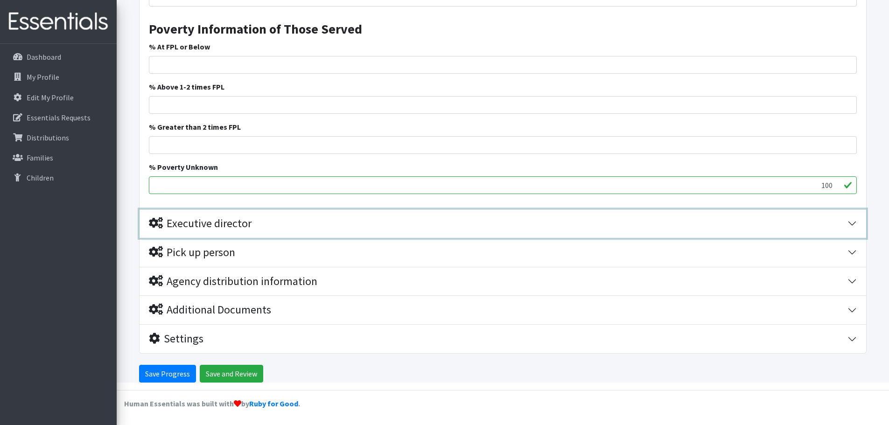
click at [226, 228] on div "Executive director" at bounding box center [200, 224] width 103 height 14
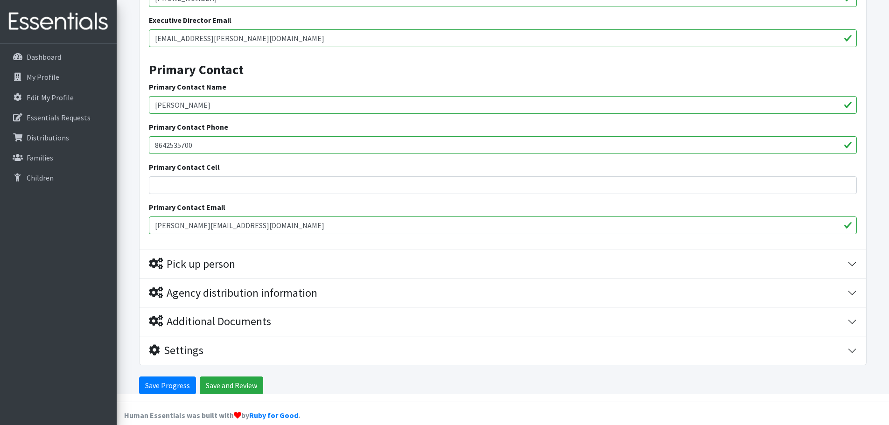
scroll to position [1088, 0]
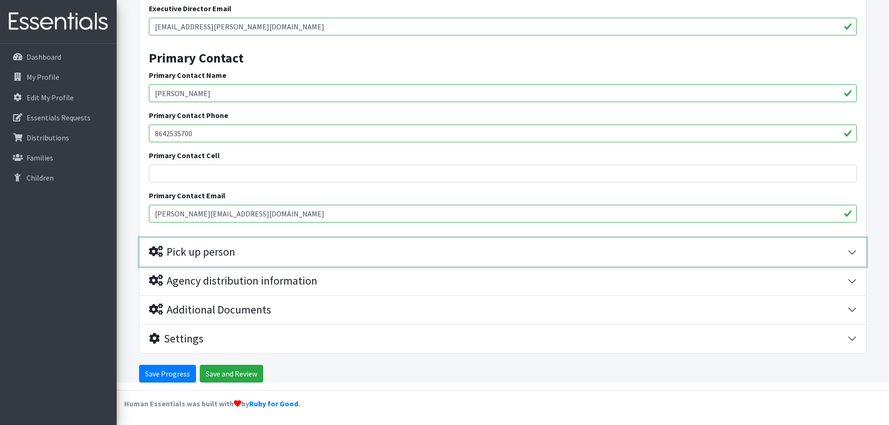
click at [200, 253] on div "Pick up person" at bounding box center [192, 252] width 86 height 14
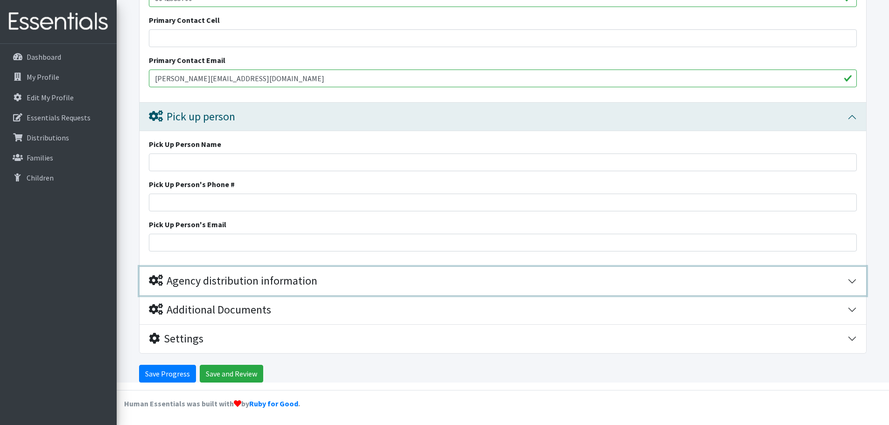
click at [209, 280] on div "Agency distribution information" at bounding box center [233, 281] width 168 height 14
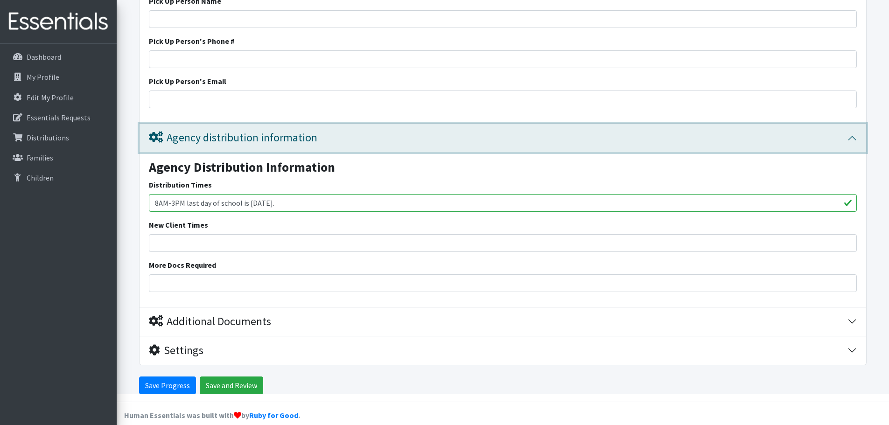
scroll to position [1378, 0]
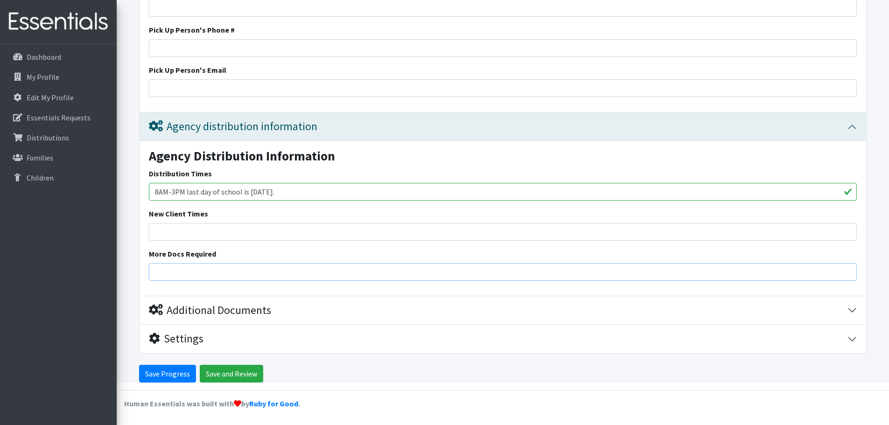
click at [247, 267] on input "More Docs Required" at bounding box center [503, 272] width 708 height 18
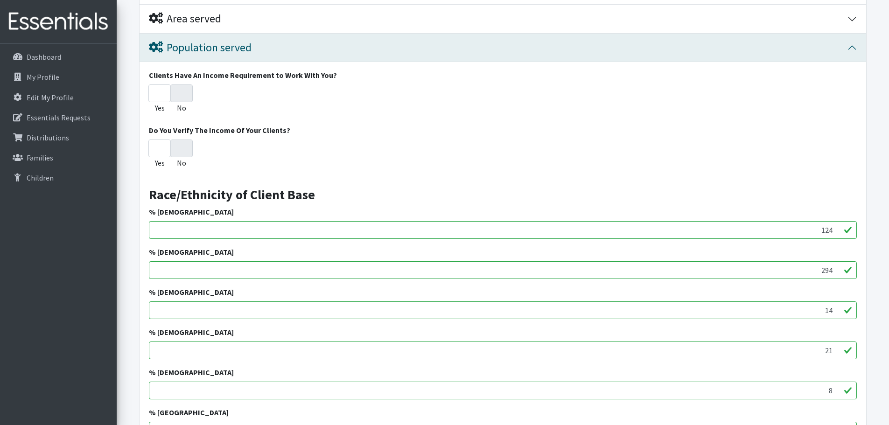
scroll to position [165, 0]
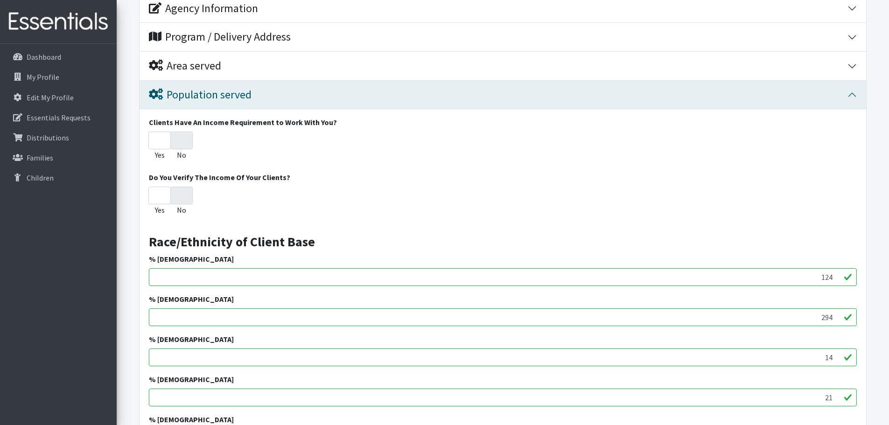
type input "Start of school was [DATE]"
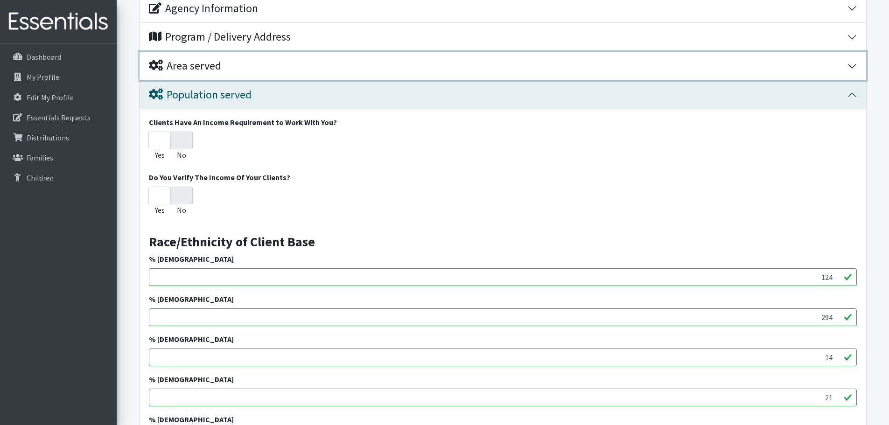
click at [201, 63] on div "Area served" at bounding box center [185, 66] width 72 height 14
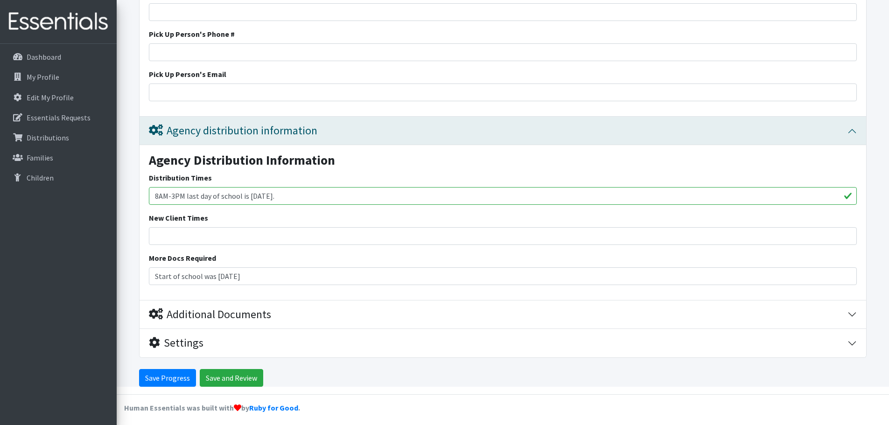
scroll to position [1492, 0]
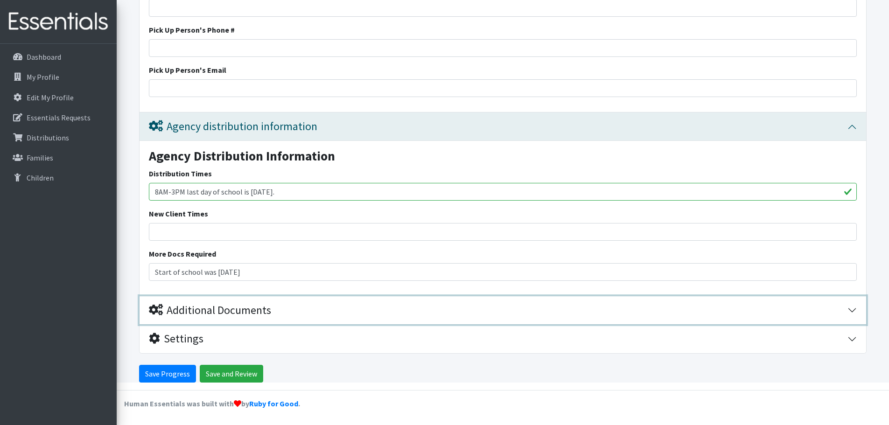
click at [255, 315] on div "Additional Documents" at bounding box center [210, 311] width 122 height 14
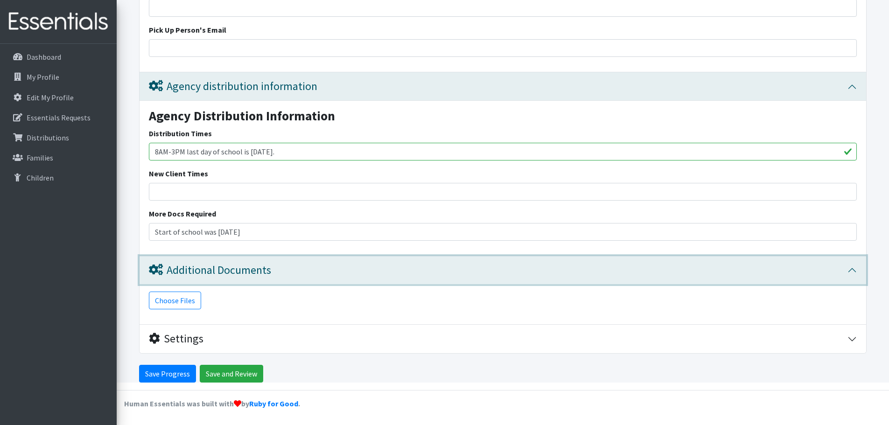
click at [259, 272] on div "Additional Documents" at bounding box center [210, 271] width 122 height 14
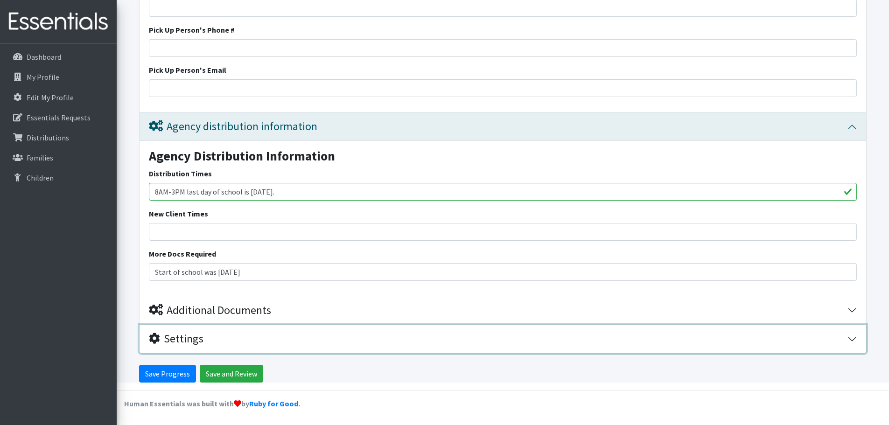
click at [216, 342] on div "Settings" at bounding box center [498, 339] width 699 height 14
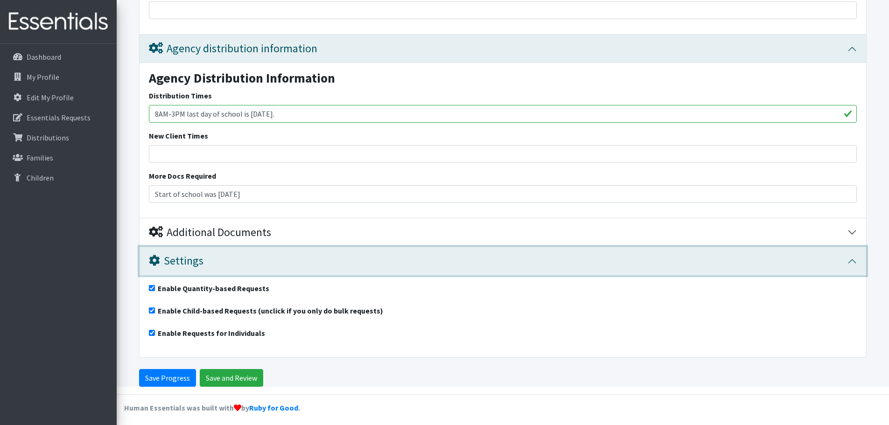
scroll to position [1574, 0]
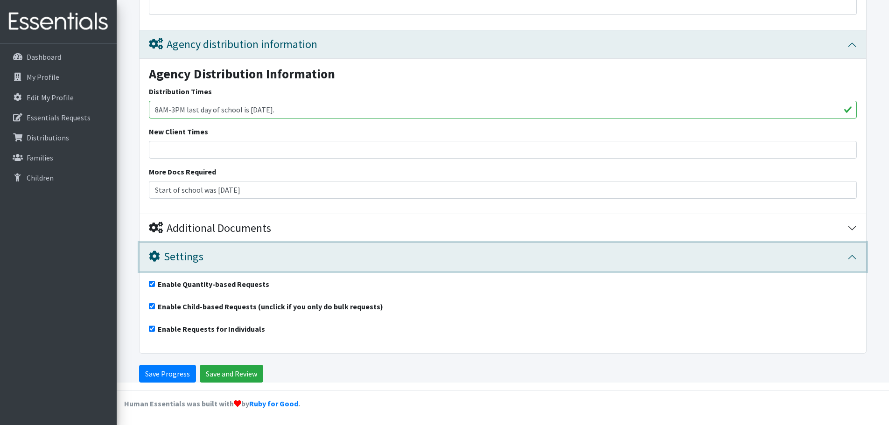
click at [251, 255] on div "Settings" at bounding box center [498, 257] width 699 height 14
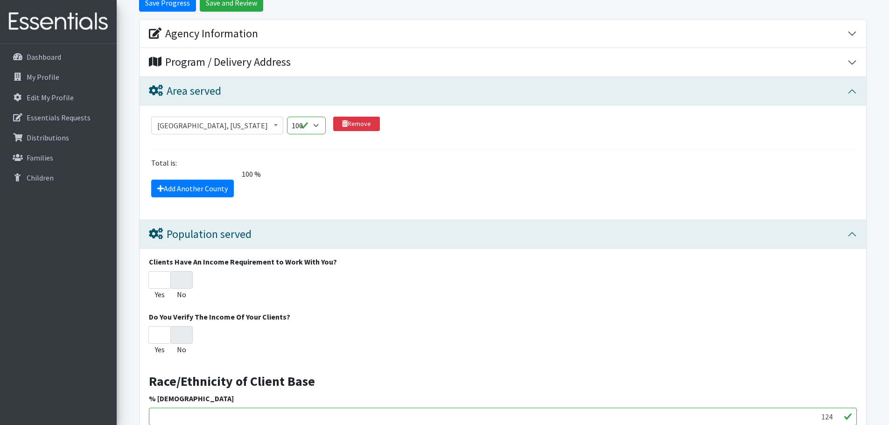
scroll to position [139, 0]
click at [210, 194] on link "Add Another County" at bounding box center [192, 189] width 83 height 18
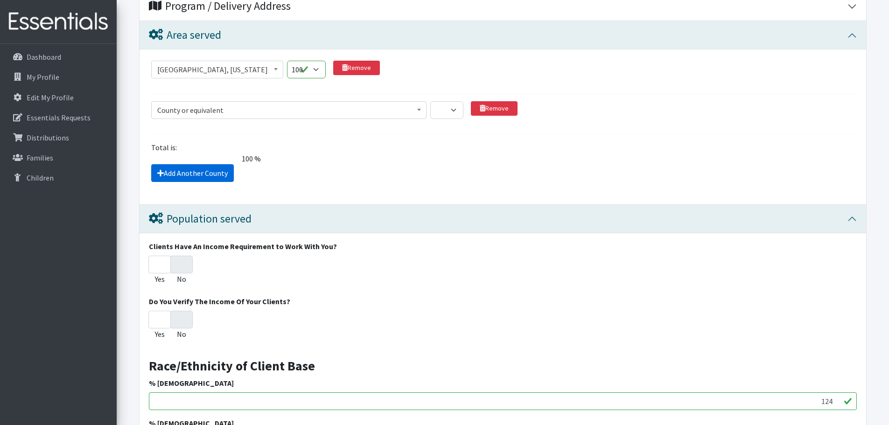
scroll to position [157, 0]
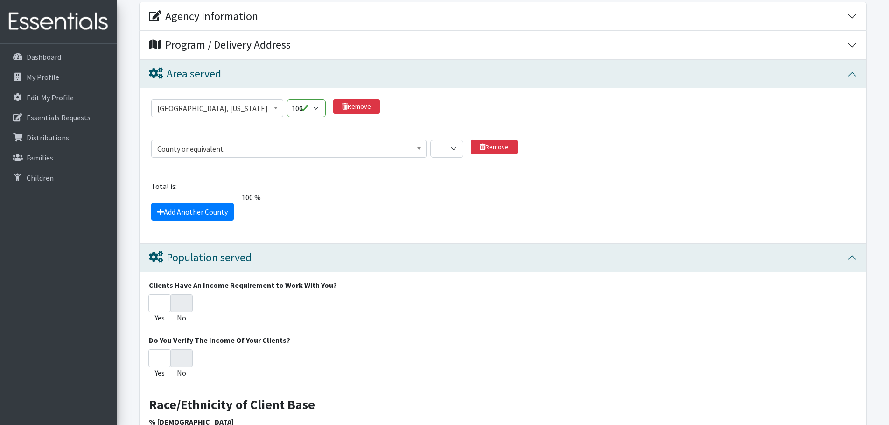
click at [260, 143] on span "County or equivalent" at bounding box center [288, 148] width 263 height 13
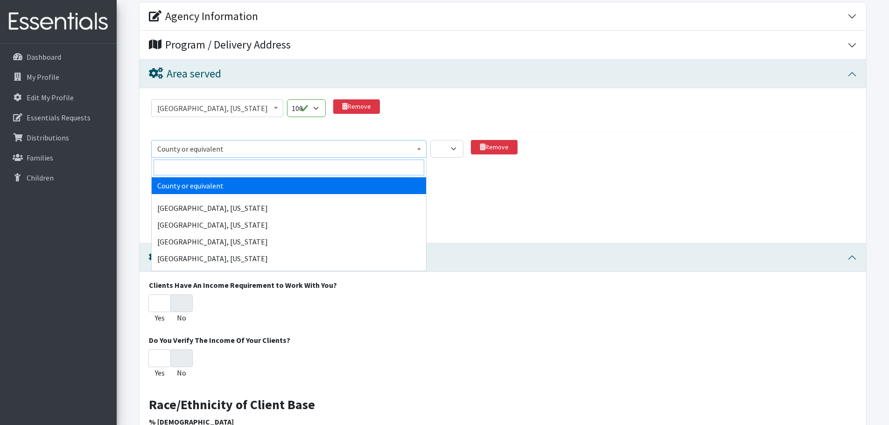
click at [259, 163] on input "search" at bounding box center [289, 168] width 271 height 16
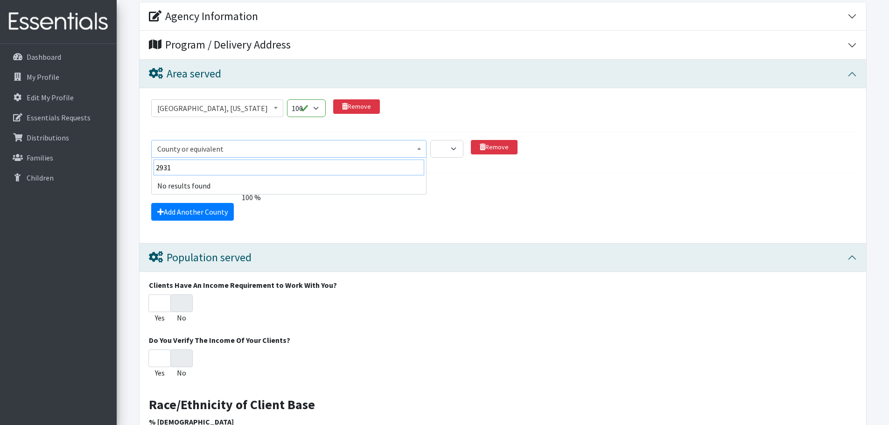
type input "29316"
click at [310, 217] on div "Add Another County" at bounding box center [503, 212] width 715 height 18
click at [457, 147] on select "1 2 3 4 5 6 7 8 9 10 11 12 13 14 15 16 17 18 19 20 21 22 23 24 25 26 27 28 29 3…" at bounding box center [446, 149] width 33 height 18
drag, startPoint x: 459, startPoint y: 148, endPoint x: 468, endPoint y: 147, distance: 9.0
click at [459, 148] on select "1 2 3 4 5 6 7 8 9 10 11 12 13 14 15 16 17 18 19 20 21 22 23 24 25 26 27 28 29 3…" at bounding box center [446, 149] width 33 height 18
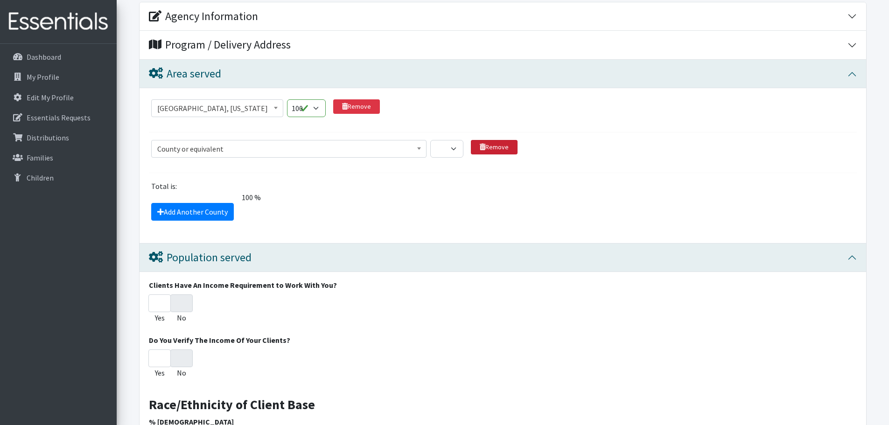
click at [489, 145] on link "Remove" at bounding box center [494, 147] width 47 height 14
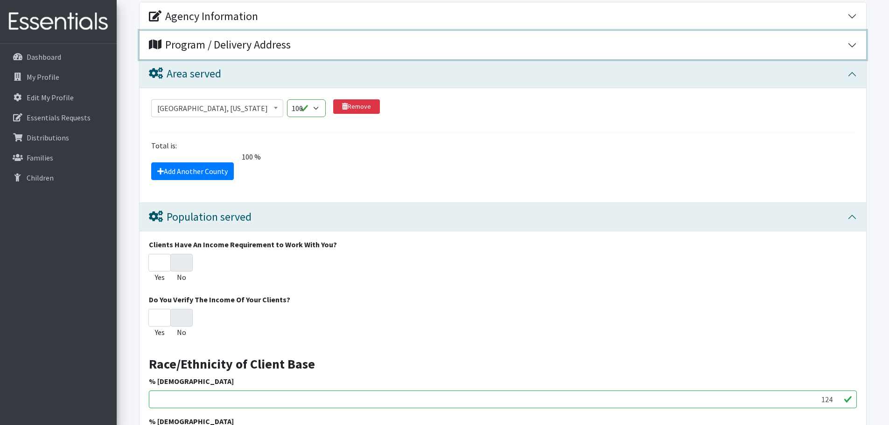
click at [215, 45] on div "Program / Delivery Address" at bounding box center [220, 45] width 142 height 14
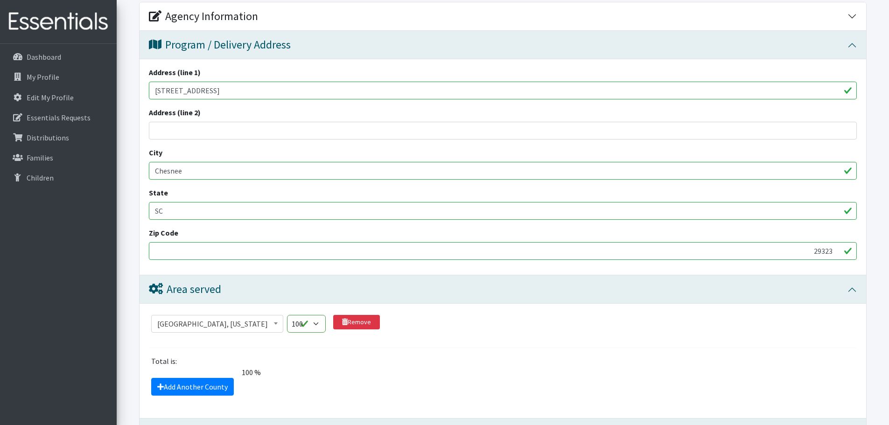
click at [191, 246] on input "29323" at bounding box center [503, 251] width 708 height 18
click at [187, 242] on input "2932329323" at bounding box center [503, 251] width 708 height 18
click at [193, 248] on input "2932329323" at bounding box center [503, 251] width 708 height 18
type input "29323"
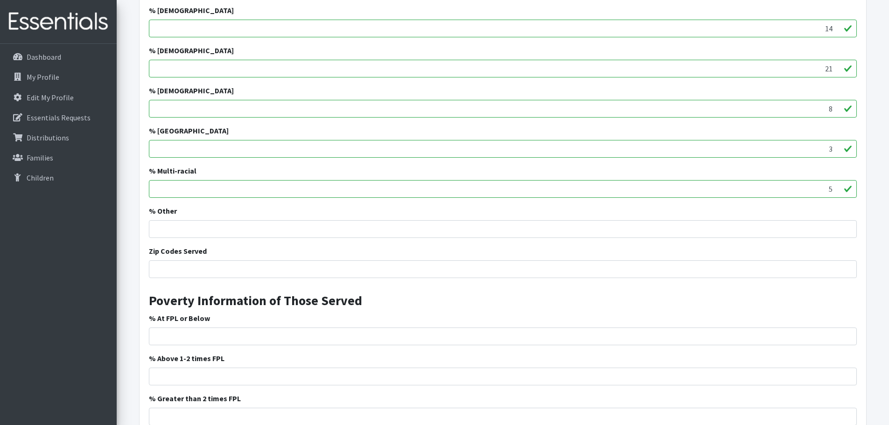
scroll to position [903, 0]
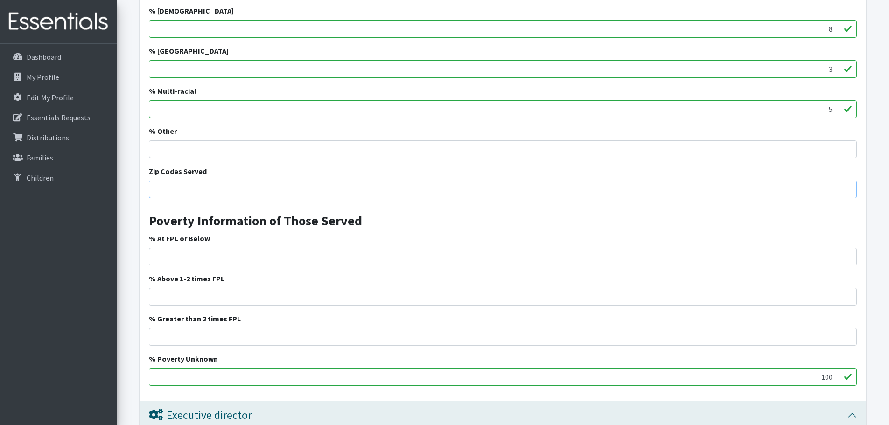
click at [169, 192] on input "Zip Codes Served" at bounding box center [503, 190] width 708 height 18
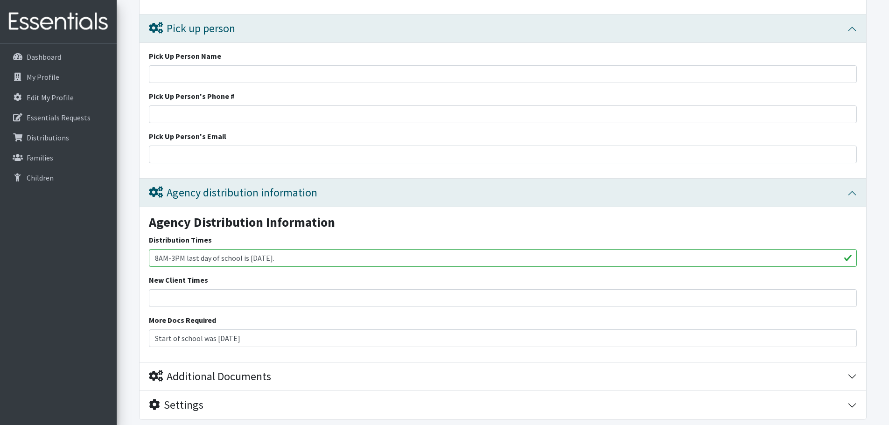
scroll to position [1708, 0]
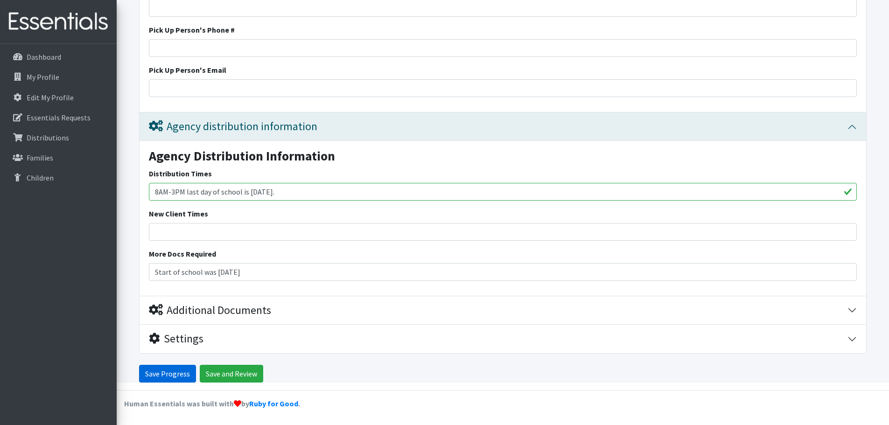
type input "29316, 29349, 29323, 29303, 29338"
click at [171, 377] on input "Save Progress" at bounding box center [167, 374] width 57 height 18
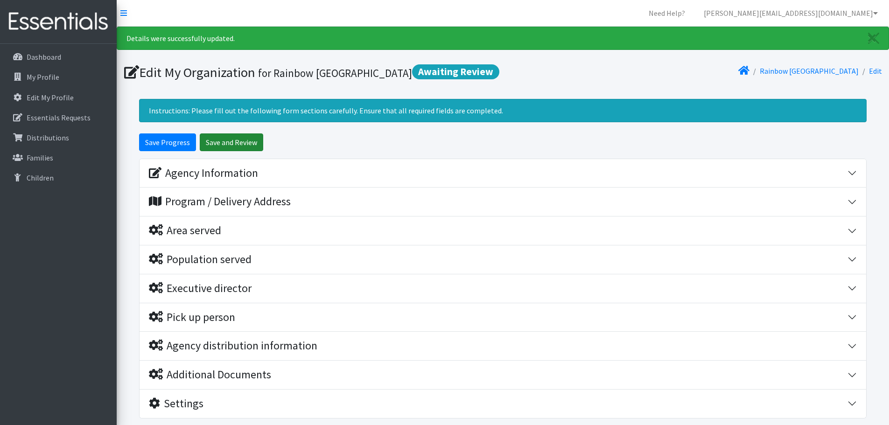
click at [219, 145] on input "Save and Review" at bounding box center [231, 142] width 63 height 18
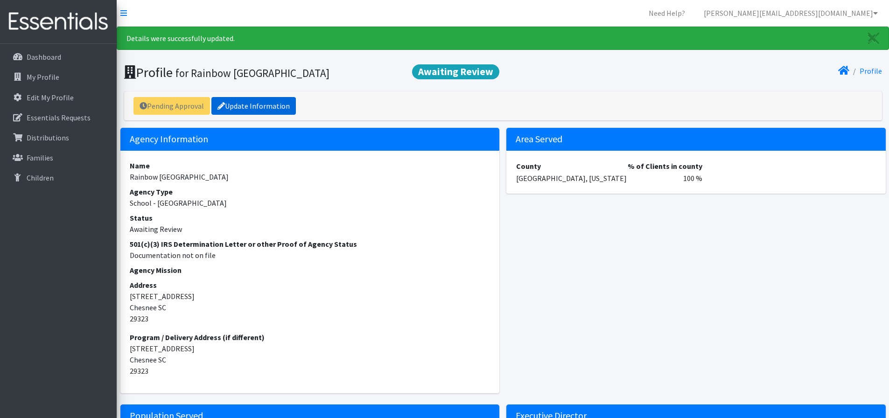
click at [257, 111] on link "Update Information" at bounding box center [253, 106] width 84 height 18
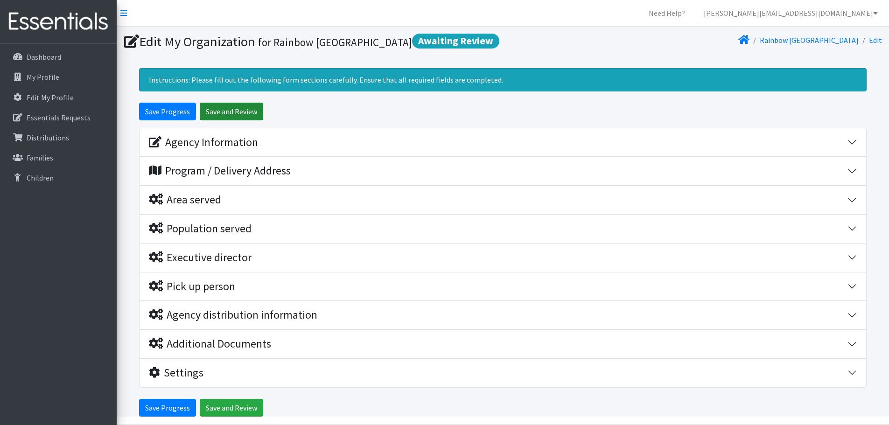
click at [251, 109] on input "Save and Review" at bounding box center [231, 112] width 63 height 18
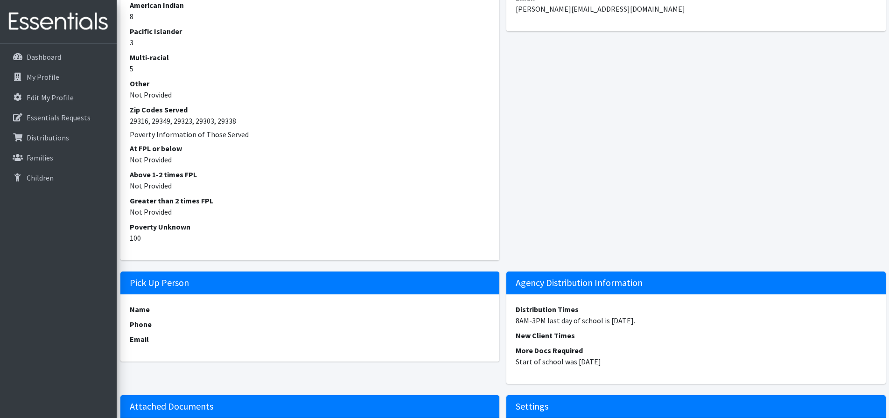
scroll to position [790, 0]
